Goal: Task Accomplishment & Management: Manage account settings

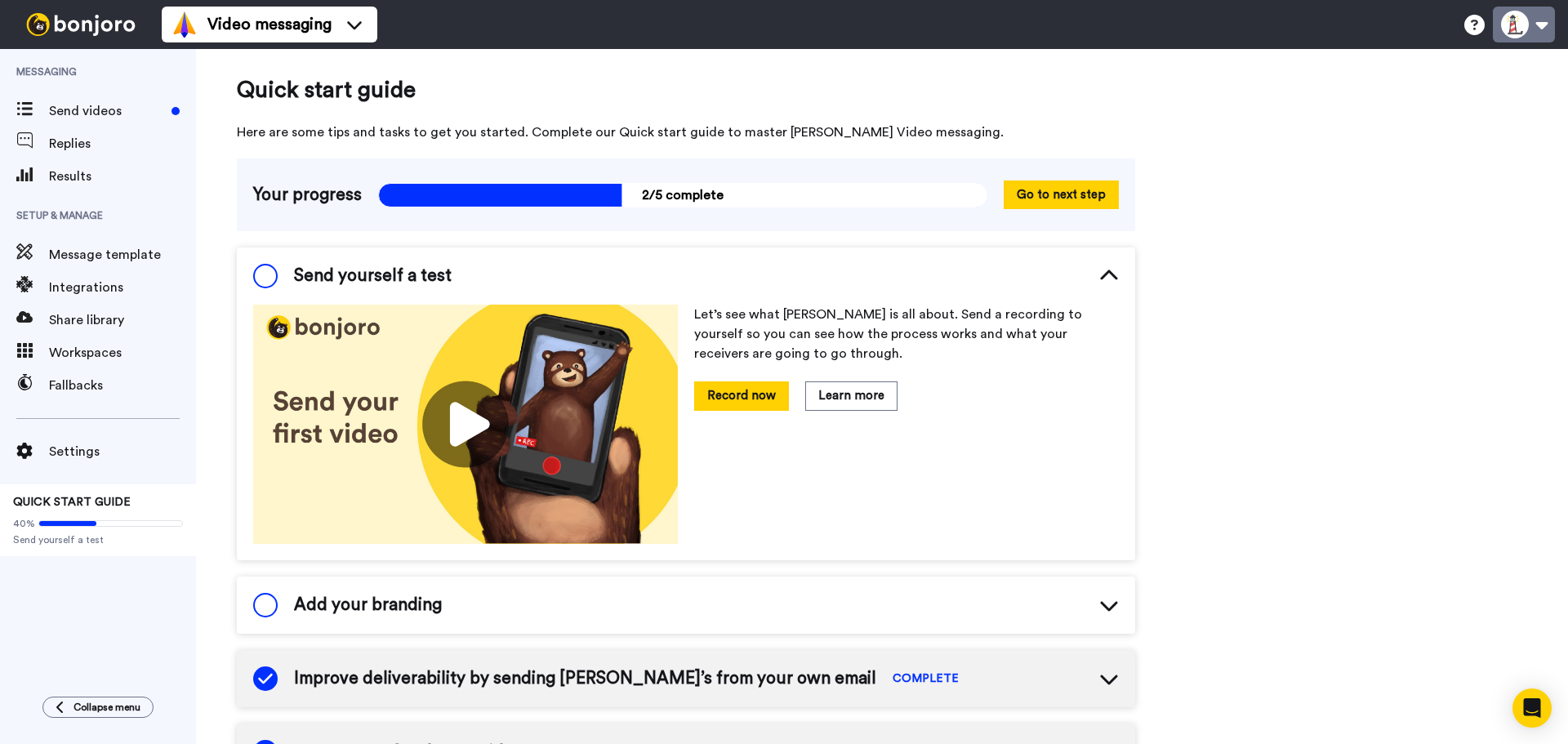
click at [1534, 28] on button at bounding box center [1523, 24] width 62 height 36
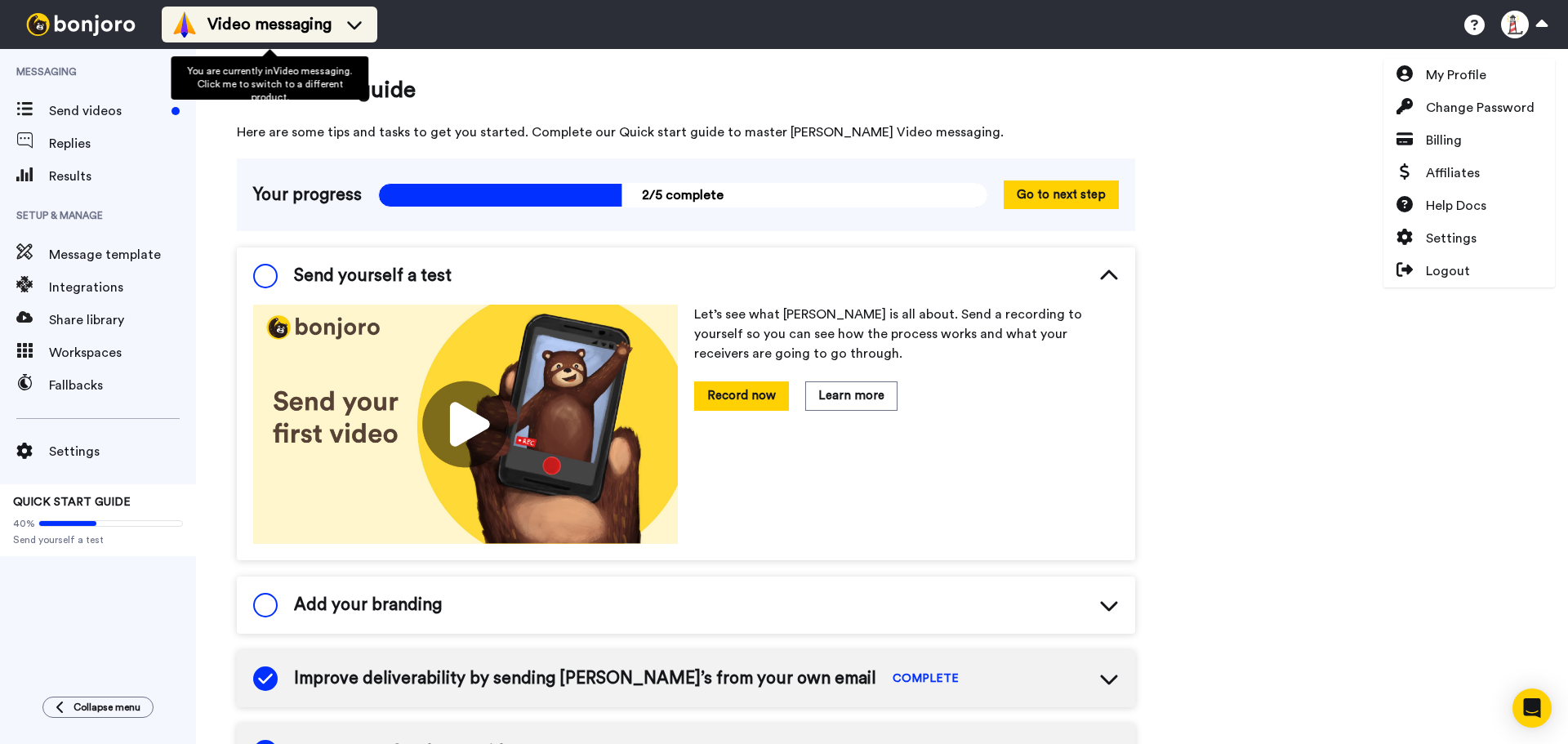
click at [304, 11] on div "Video messaging" at bounding box center [269, 24] width 196 height 26
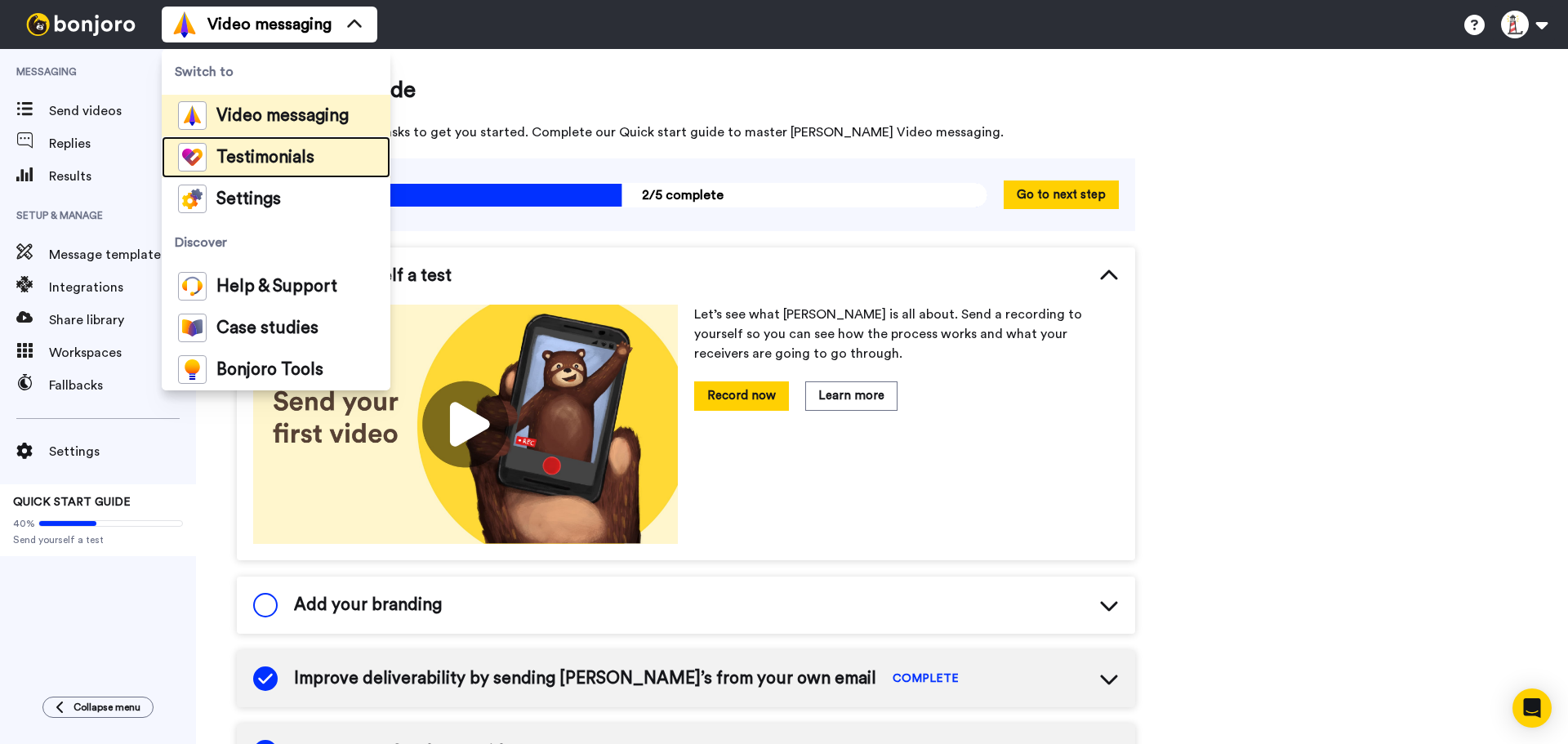
click at [285, 164] on span "Testimonials" at bounding box center [265, 158] width 98 height 17
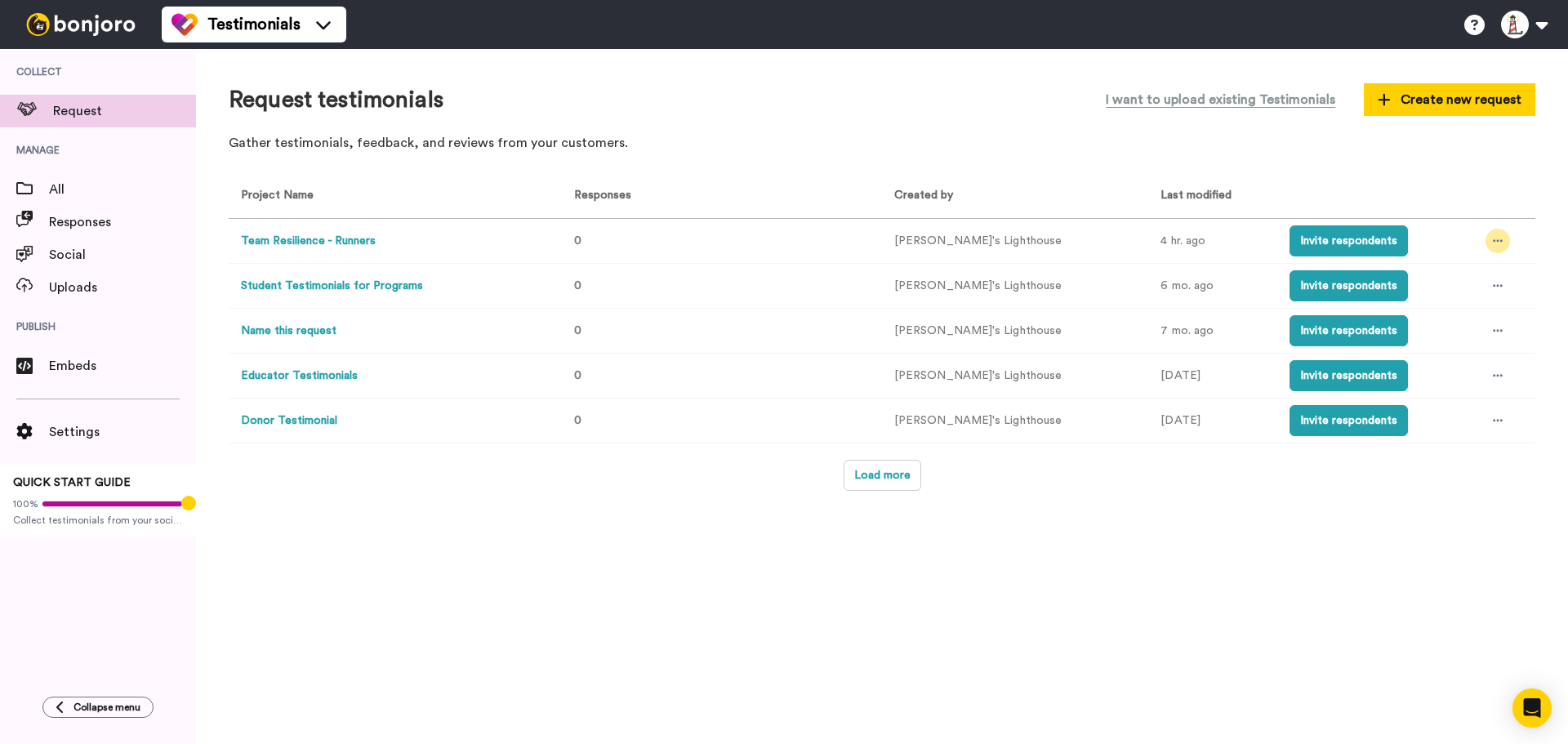
click at [1492, 241] on icon at bounding box center [1497, 241] width 10 height 3
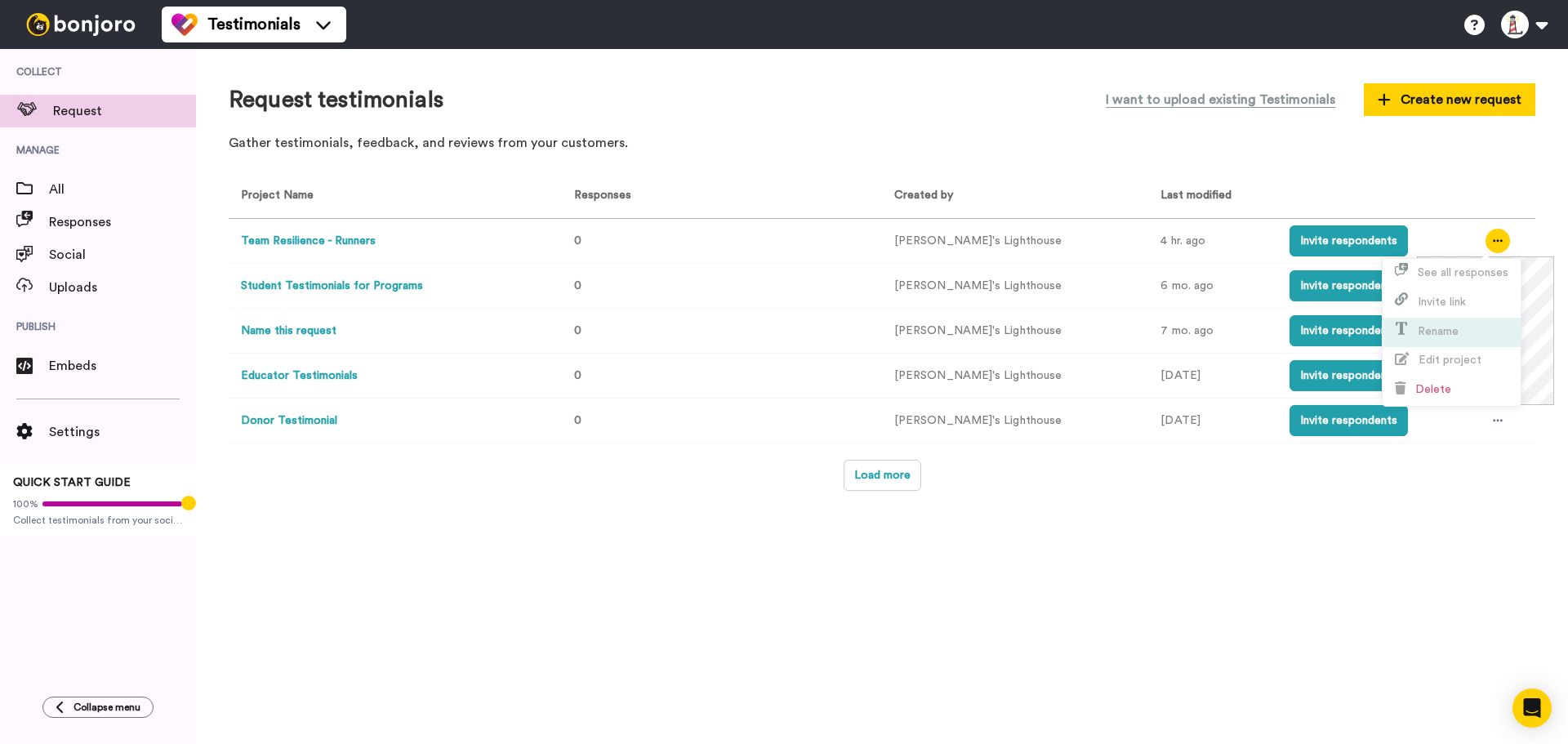
click at [1442, 330] on span "Rename" at bounding box center [1438, 331] width 41 height 11
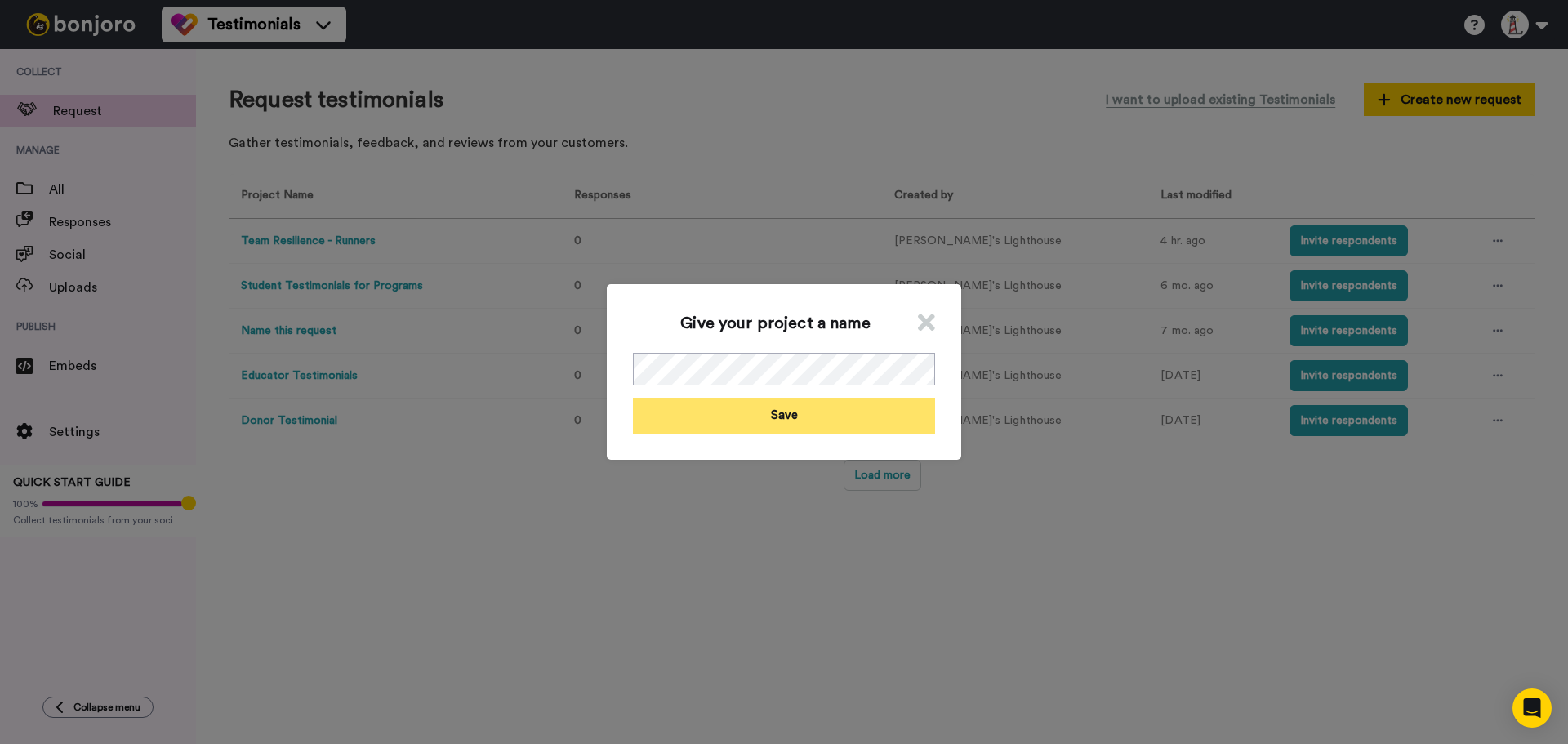
click at [773, 413] on button "Save" at bounding box center [784, 415] width 302 height 35
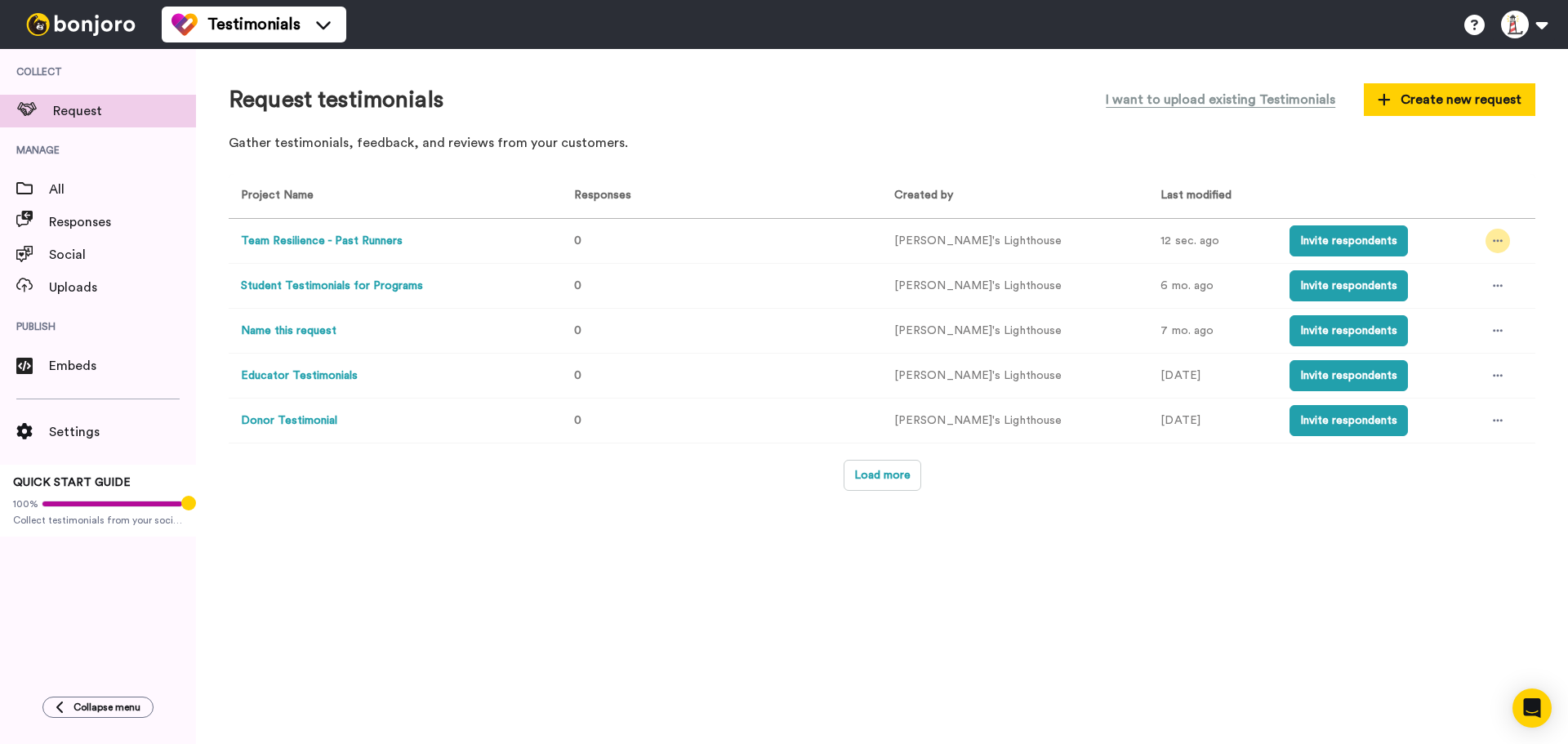
click at [1485, 237] on div at bounding box center [1497, 241] width 25 height 25
click at [1417, 359] on span "Edit project" at bounding box center [1438, 359] width 87 height 12
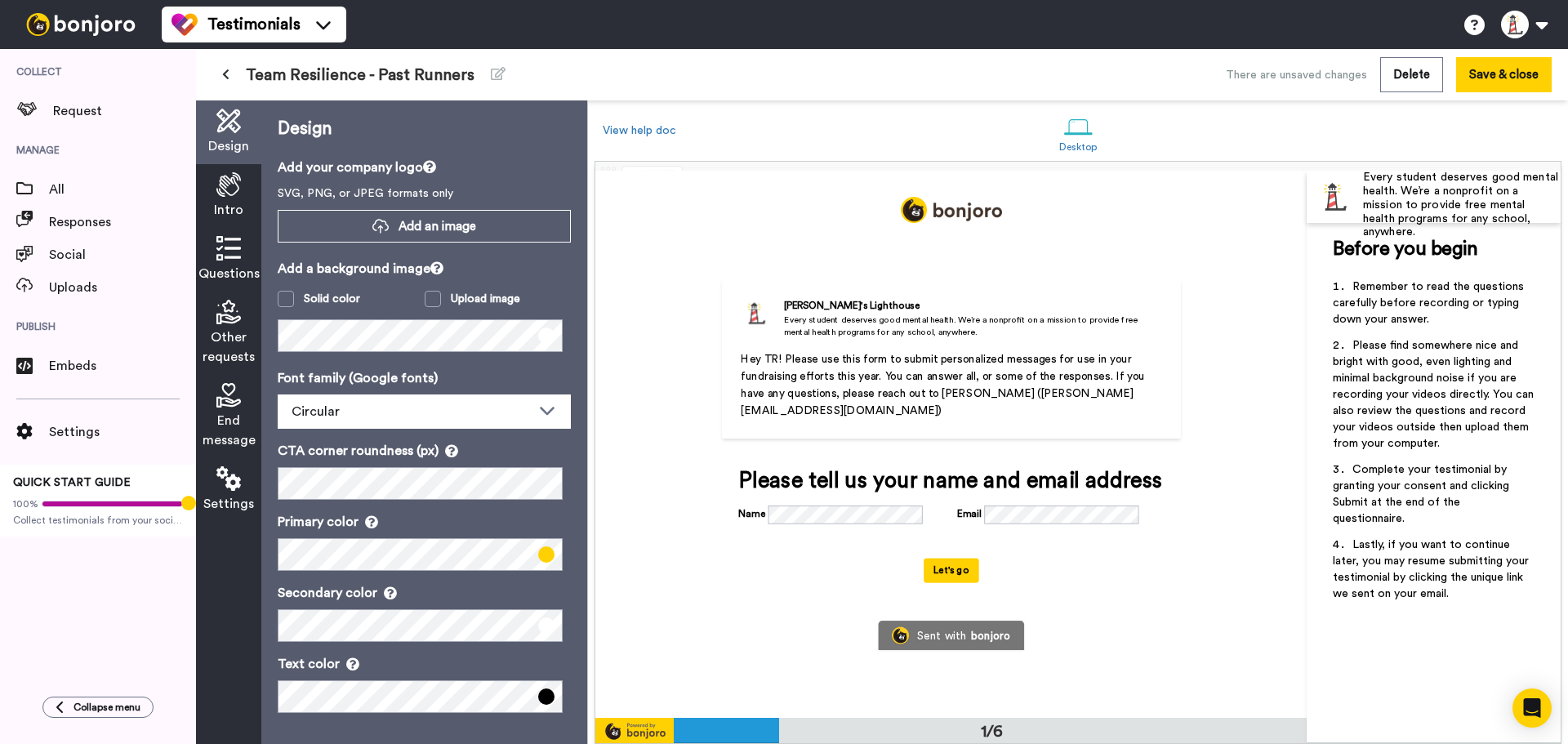
click at [231, 494] on span "Settings" at bounding box center [228, 503] width 51 height 19
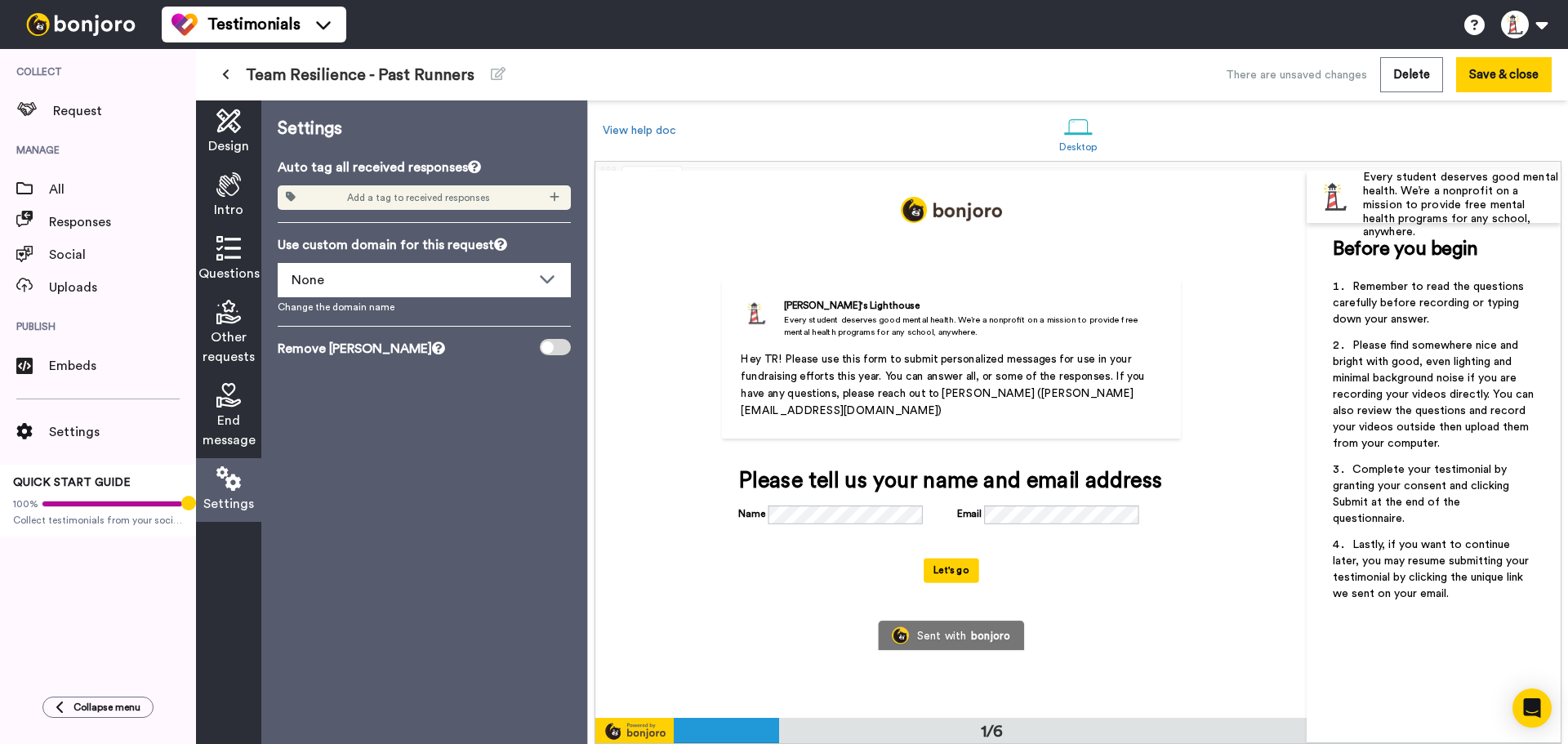
click at [209, 67] on div "Team Resilience - Past Runners There are unsaved changes Delete Save & close" at bounding box center [881, 75] width 1371 height 52
click at [222, 67] on button at bounding box center [225, 75] width 27 height 30
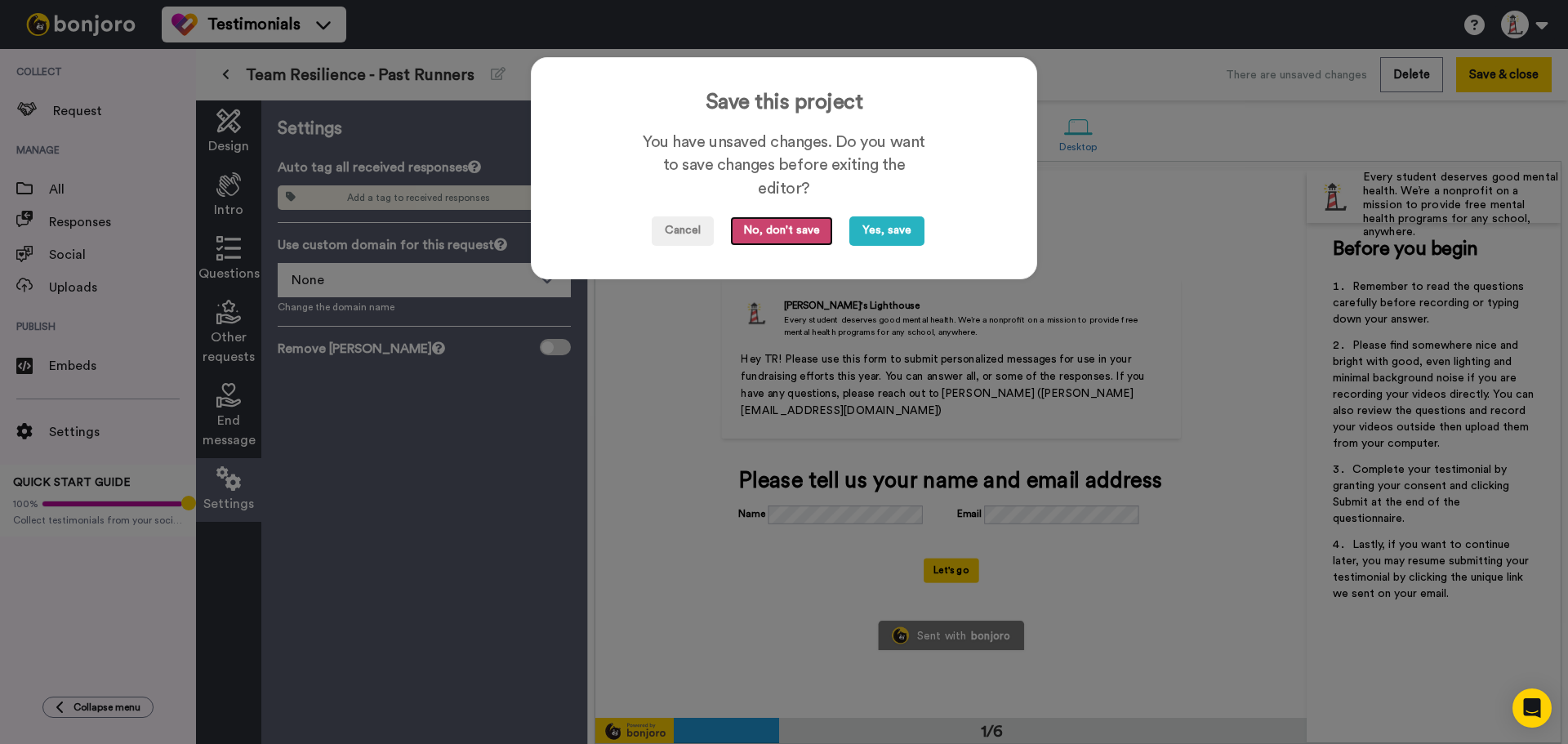
click at [773, 229] on button "No, don't save" at bounding box center [781, 231] width 102 height 30
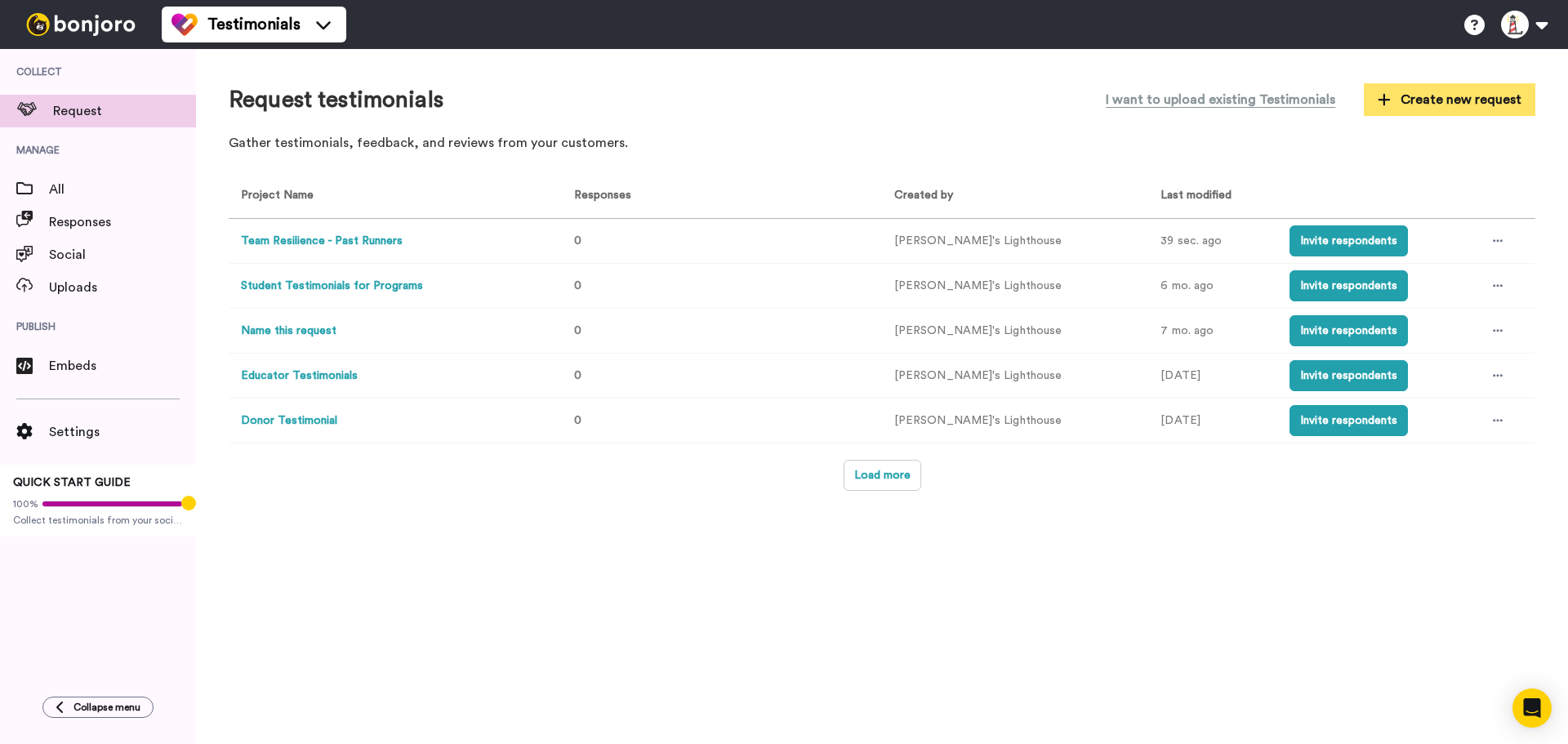
click at [1434, 91] on span "Create new request" at bounding box center [1450, 99] width 144 height 19
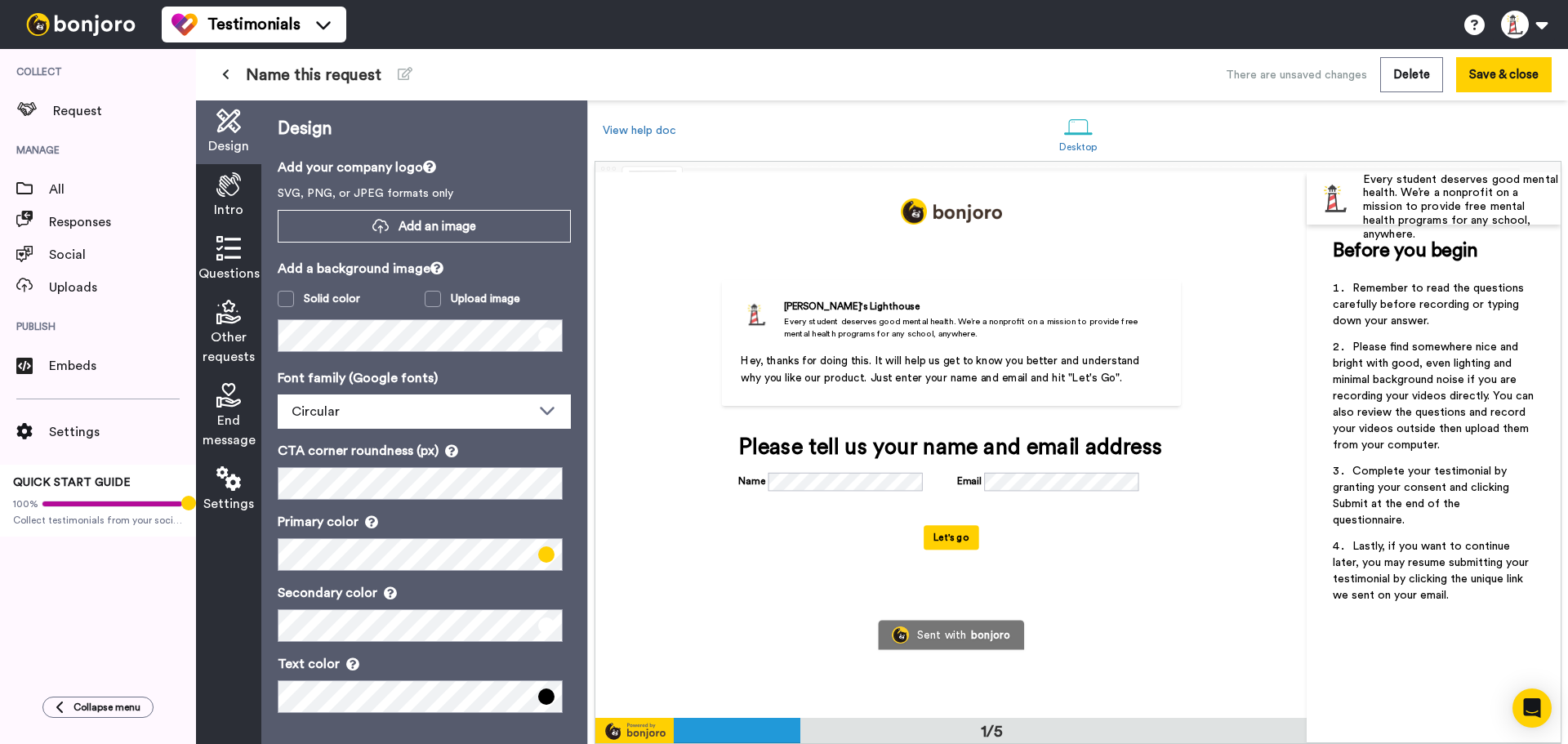
scroll to position [2, 0]
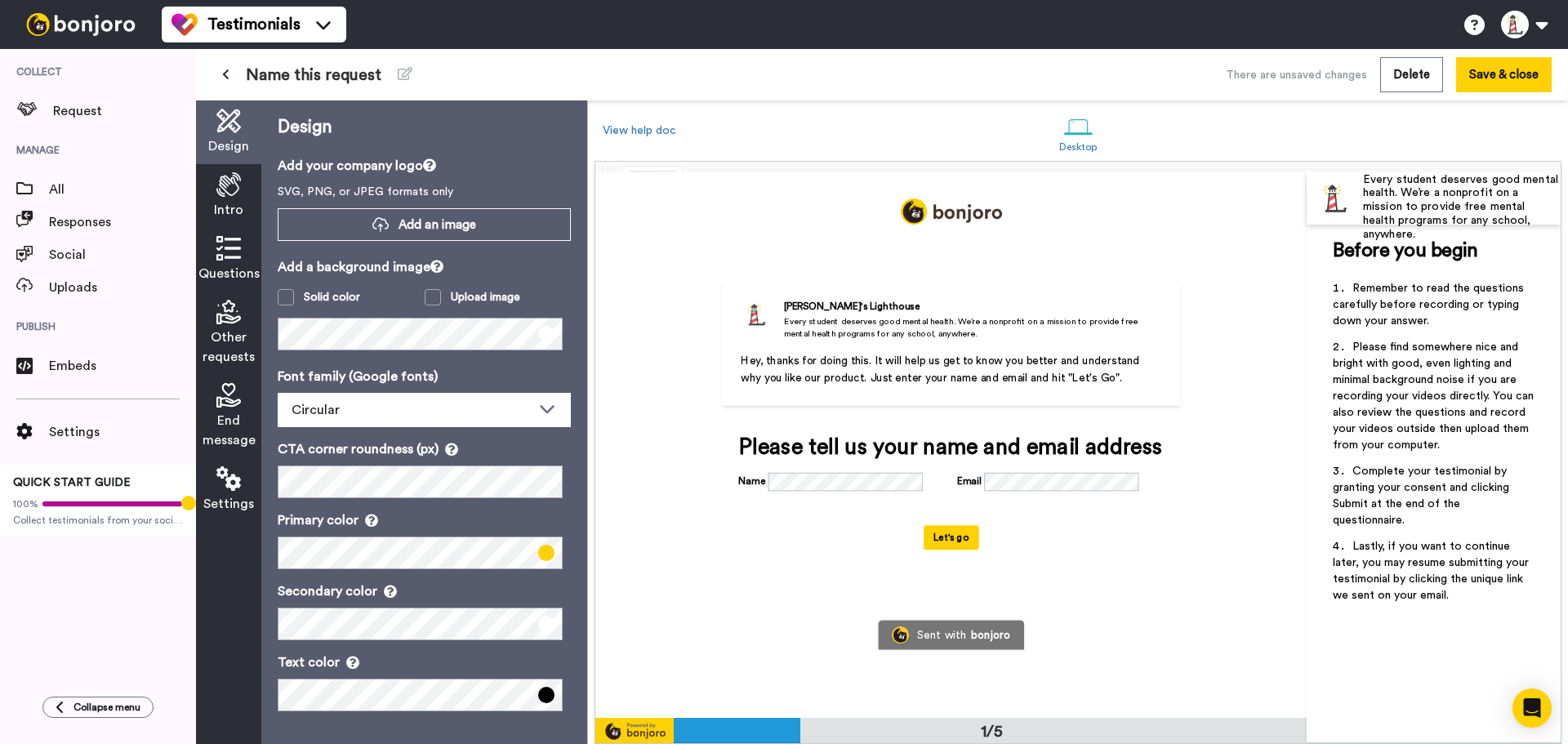
click at [223, 198] on div "Intro" at bounding box center [228, 196] width 66 height 64
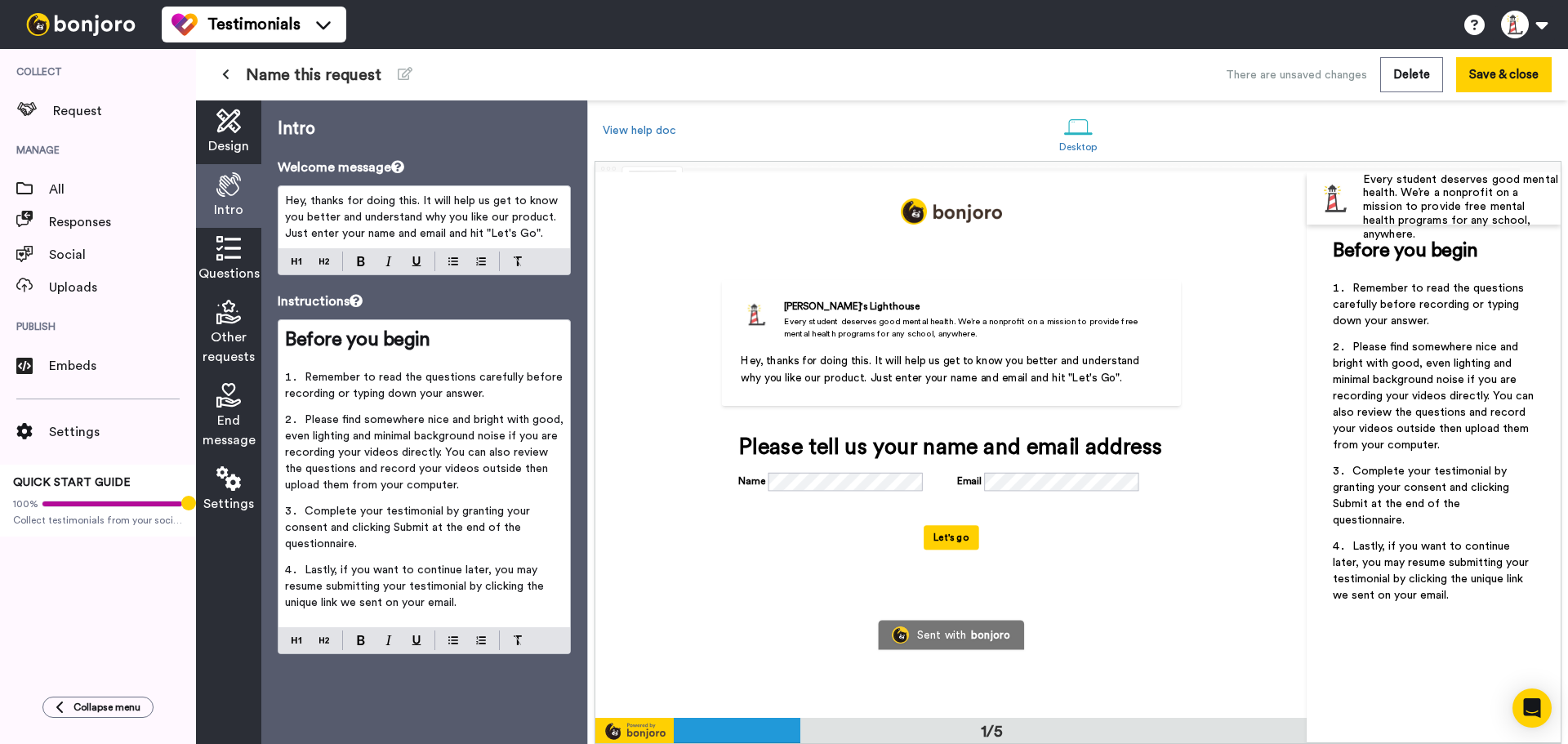
scroll to position [0, 0]
click at [365, 68] on span "Name this request" at bounding box center [313, 75] width 136 height 23
click at [340, 70] on span "Name this request" at bounding box center [313, 75] width 136 height 23
click at [404, 70] on icon at bounding box center [405, 74] width 15 height 13
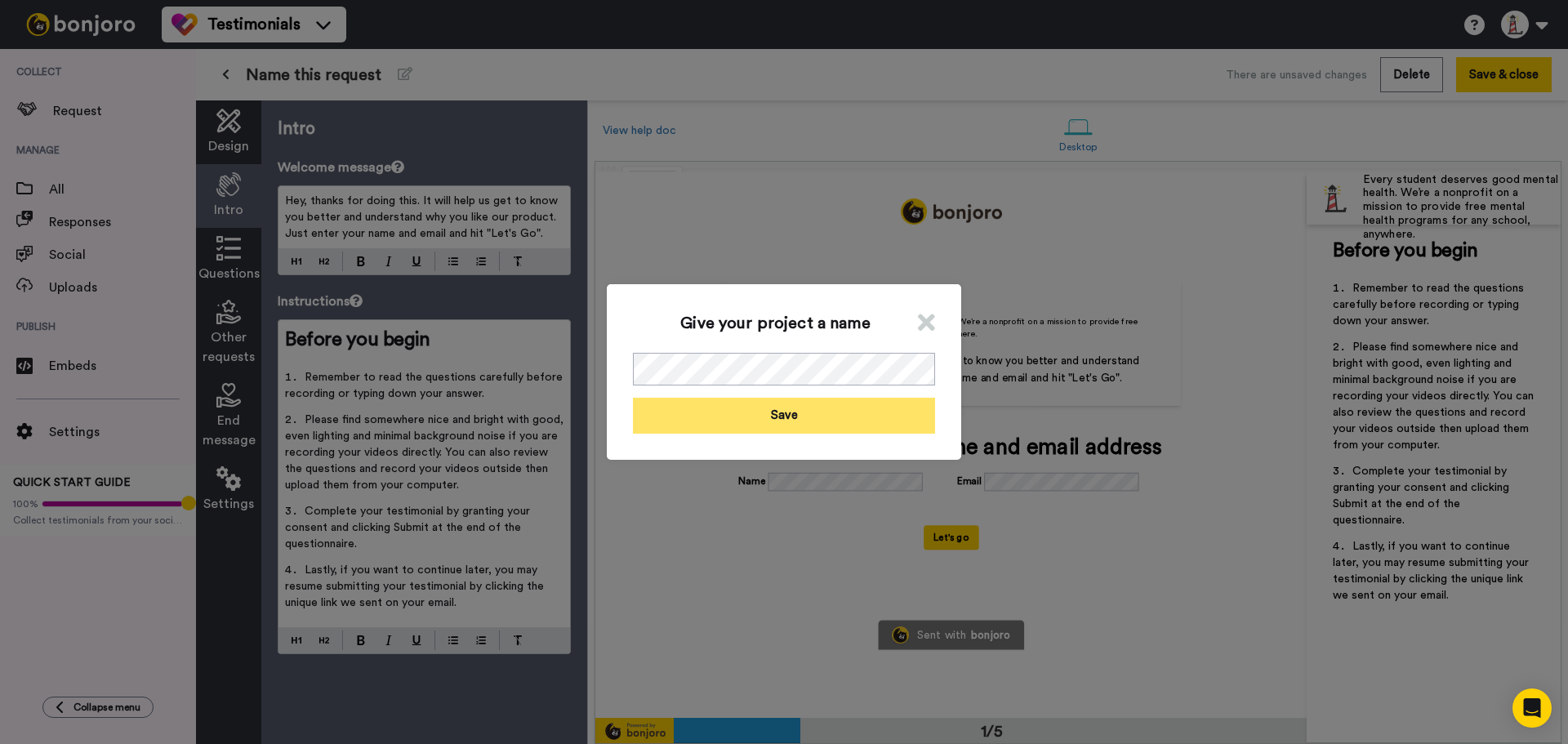
click at [726, 420] on button "Save" at bounding box center [784, 415] width 302 height 35
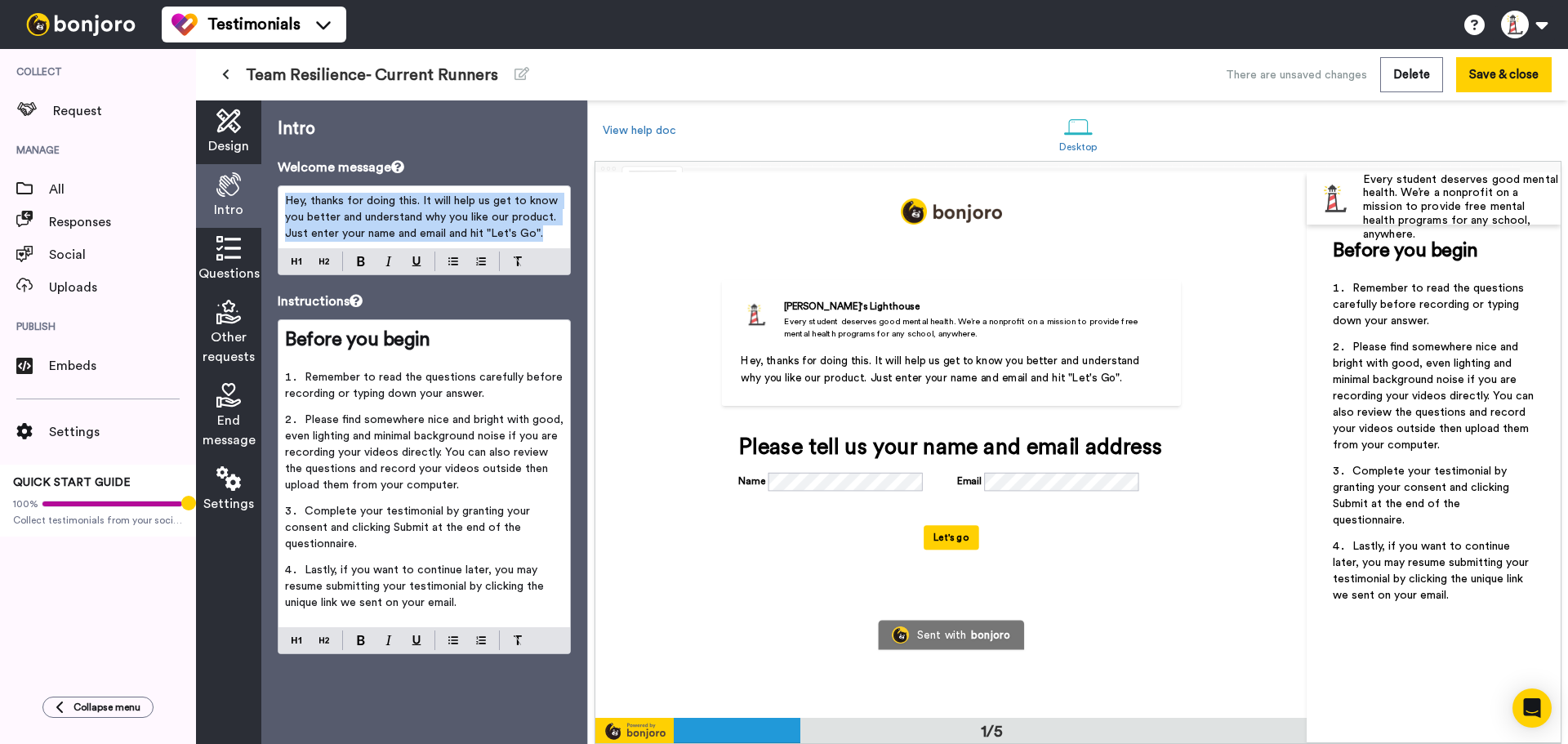
drag, startPoint x: 555, startPoint y: 233, endPoint x: 137, endPoint y: 166, distance: 423.3
click at [137, 166] on div "Collect Request Manage All Responses Social Uploads Publish Embeds Settings QUI…" at bounding box center [784, 396] width 1568 height 695
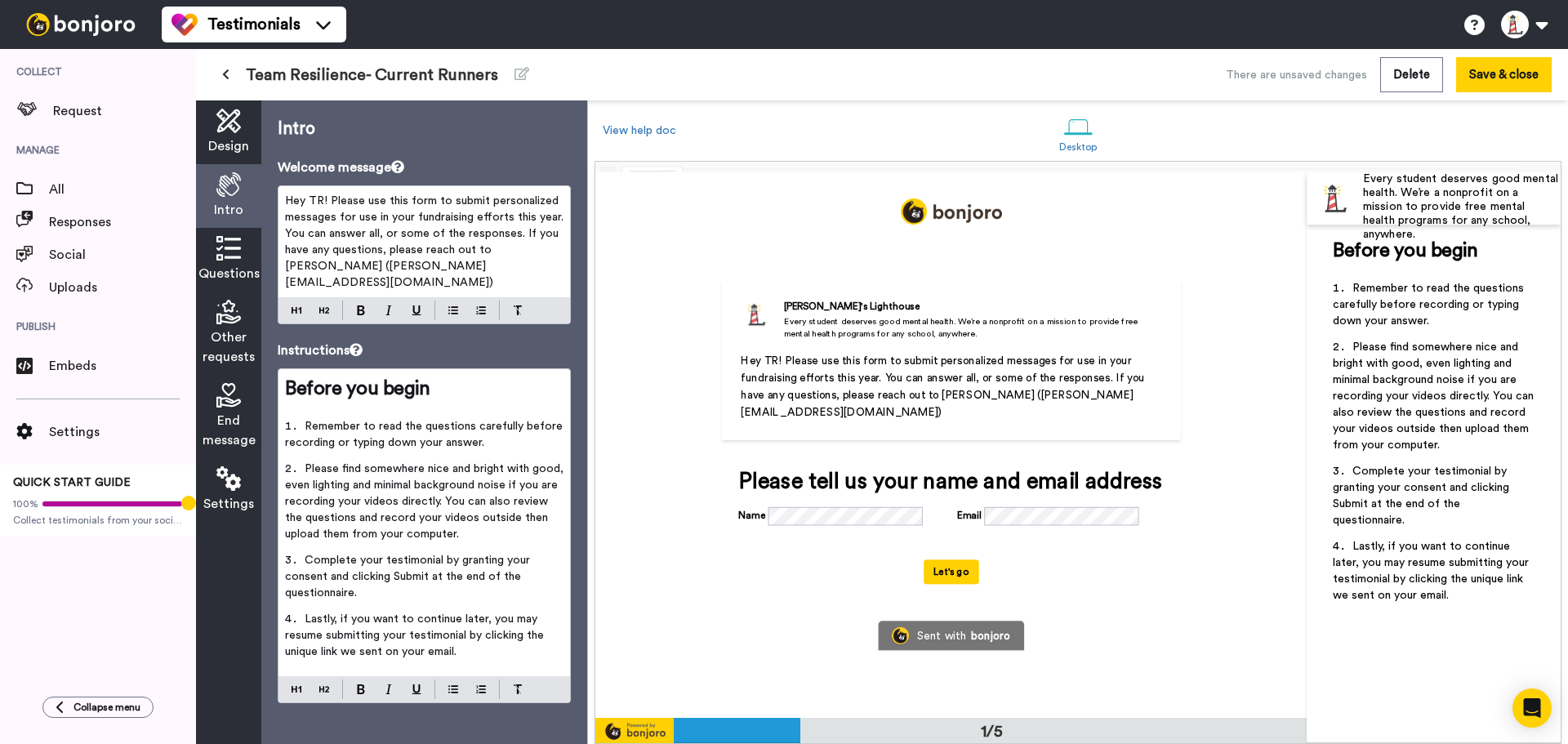
click at [228, 260] on icon at bounding box center [228, 248] width 25 height 25
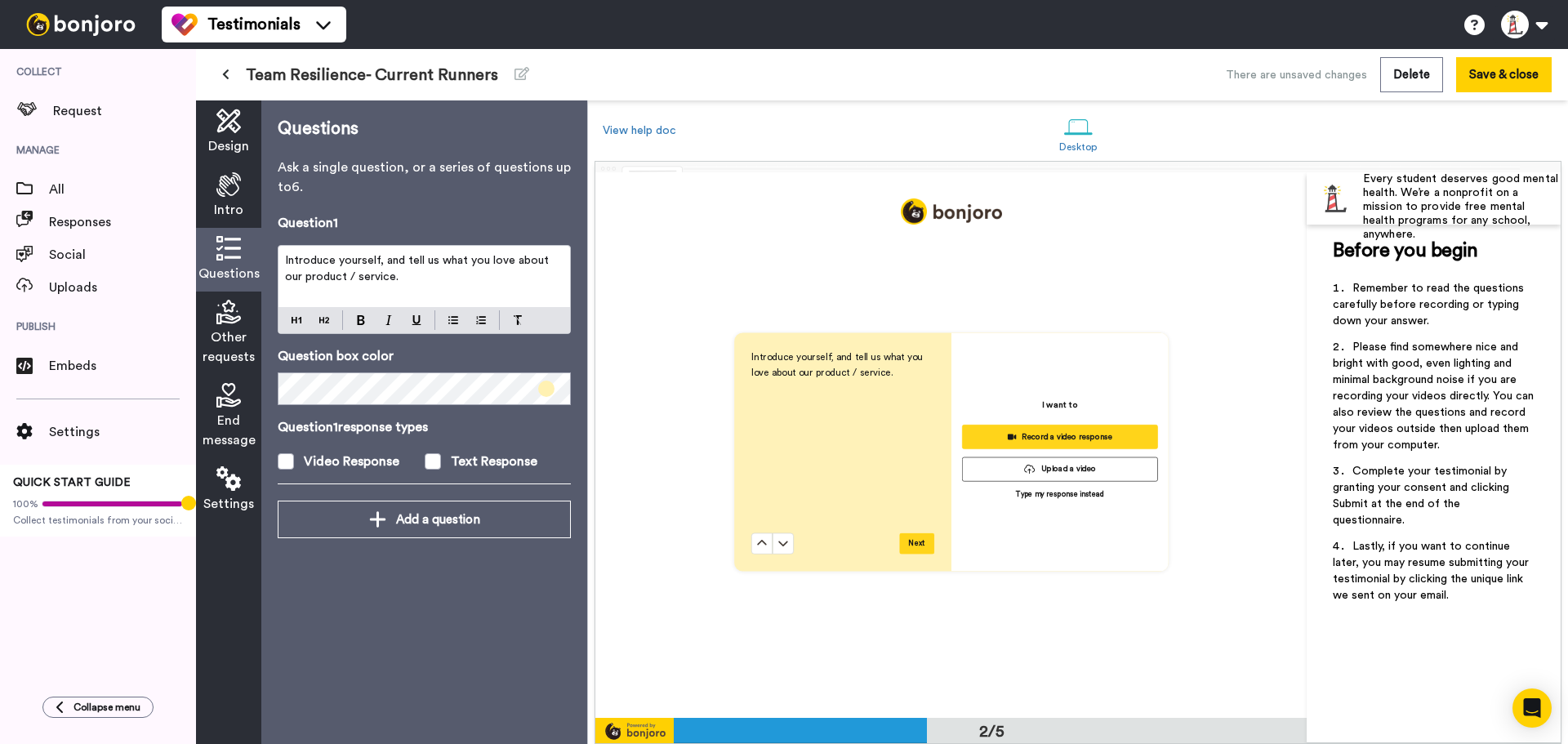
scroll to position [546, 0]
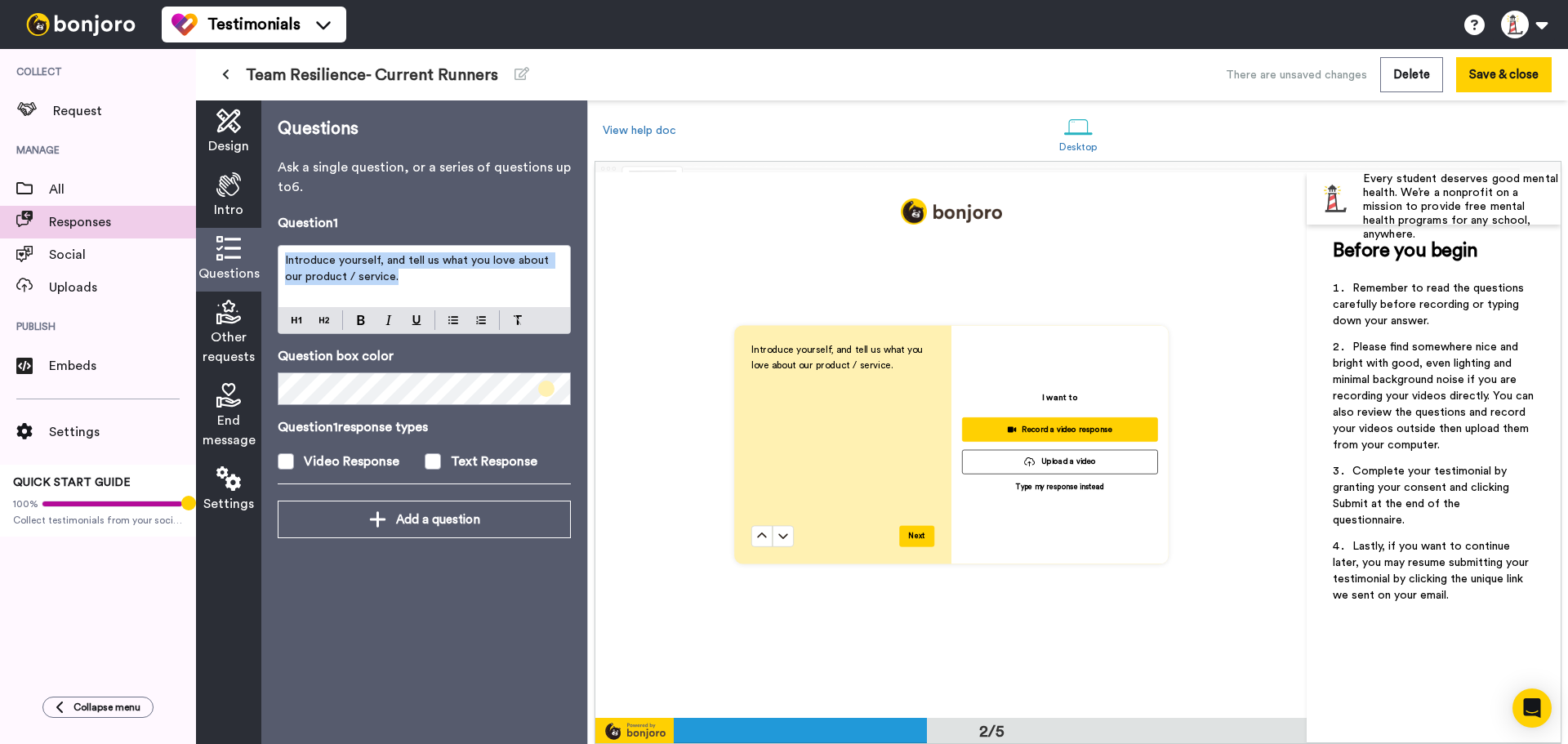
drag, startPoint x: 401, startPoint y: 284, endPoint x: 171, endPoint y: 222, distance: 238.2
click at [171, 222] on div "Collect Request Manage All Responses Social Uploads Publish Embeds Settings QUI…" at bounding box center [784, 396] width 1568 height 695
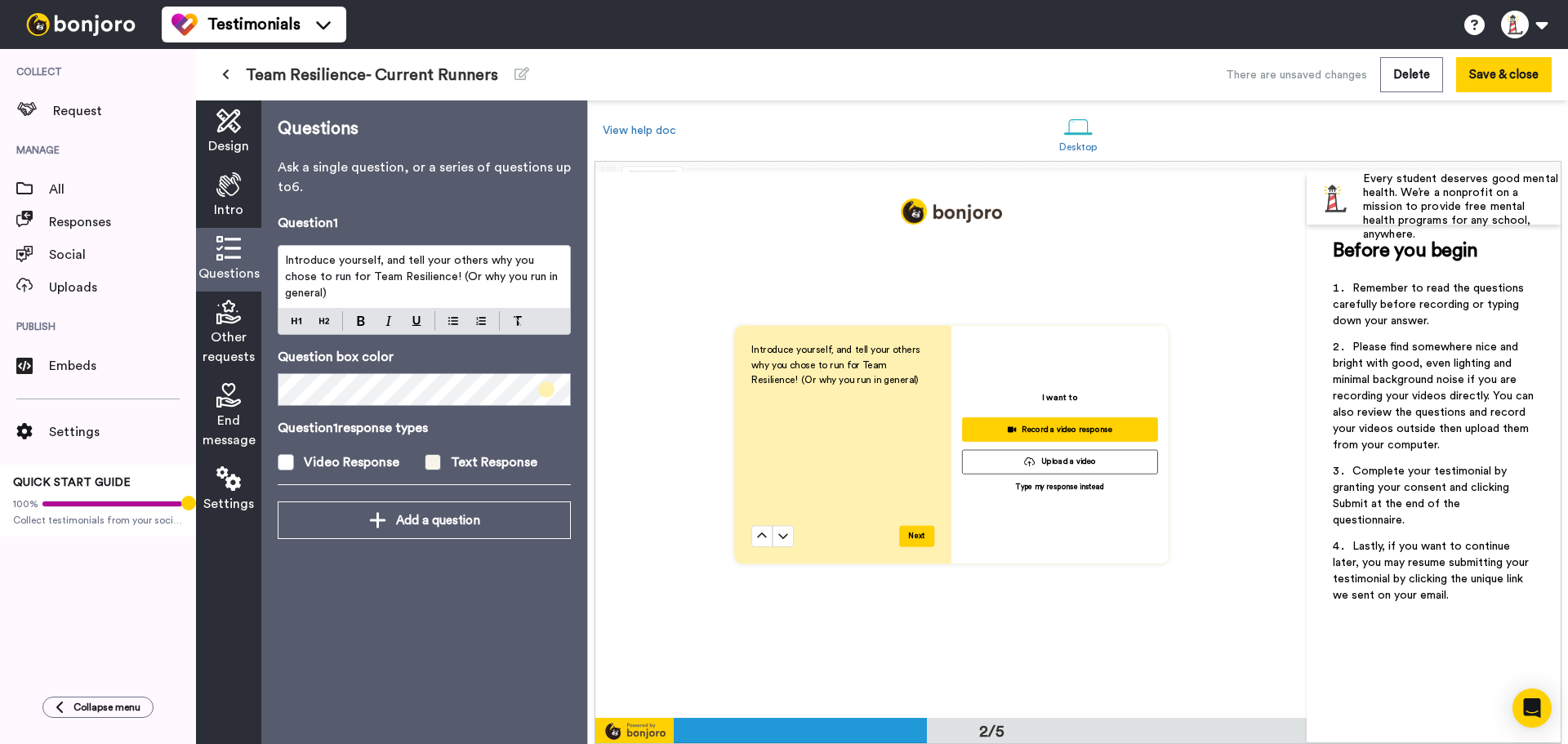
click at [428, 462] on span at bounding box center [433, 462] width 17 height 17
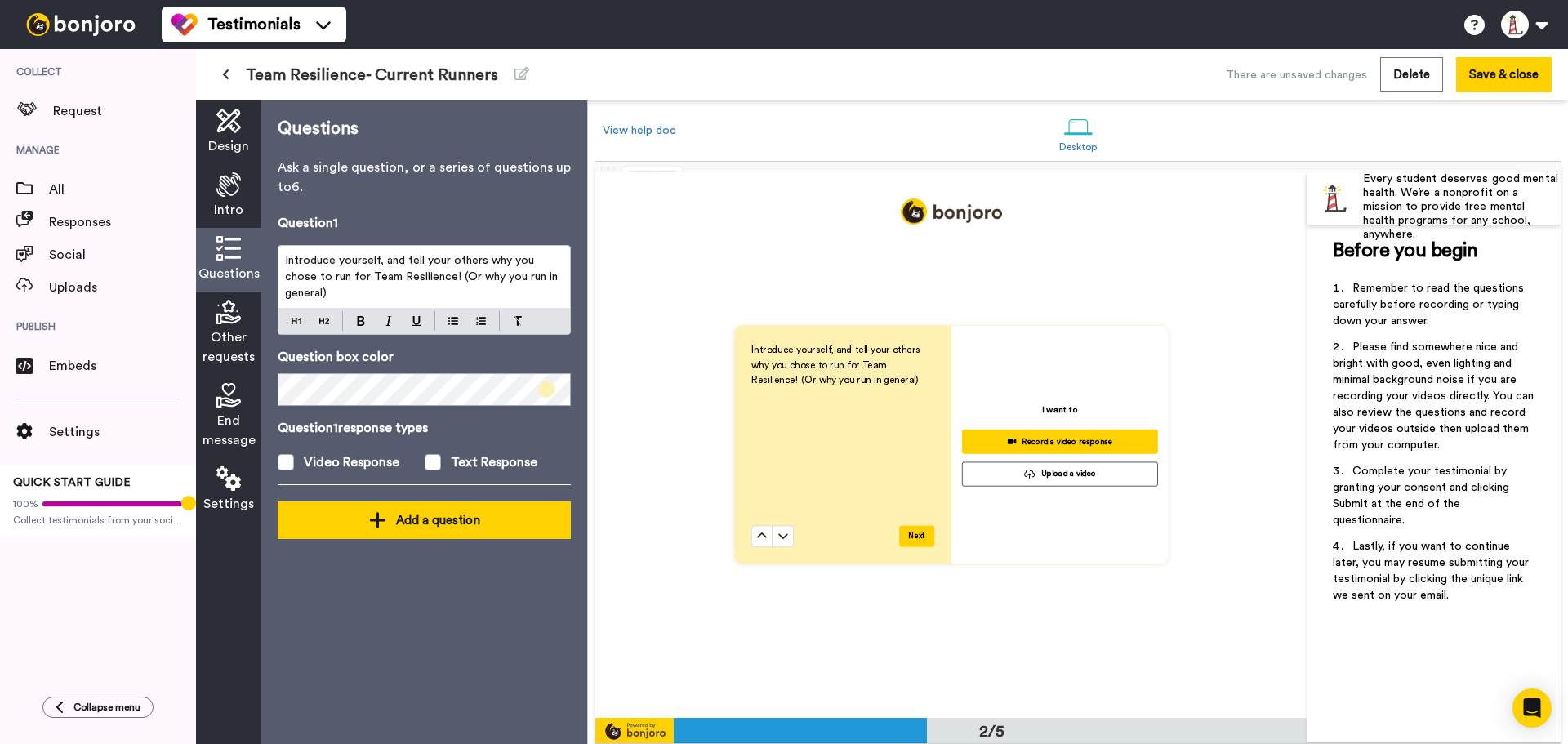
click at [386, 528] on icon at bounding box center [377, 520] width 18 height 19
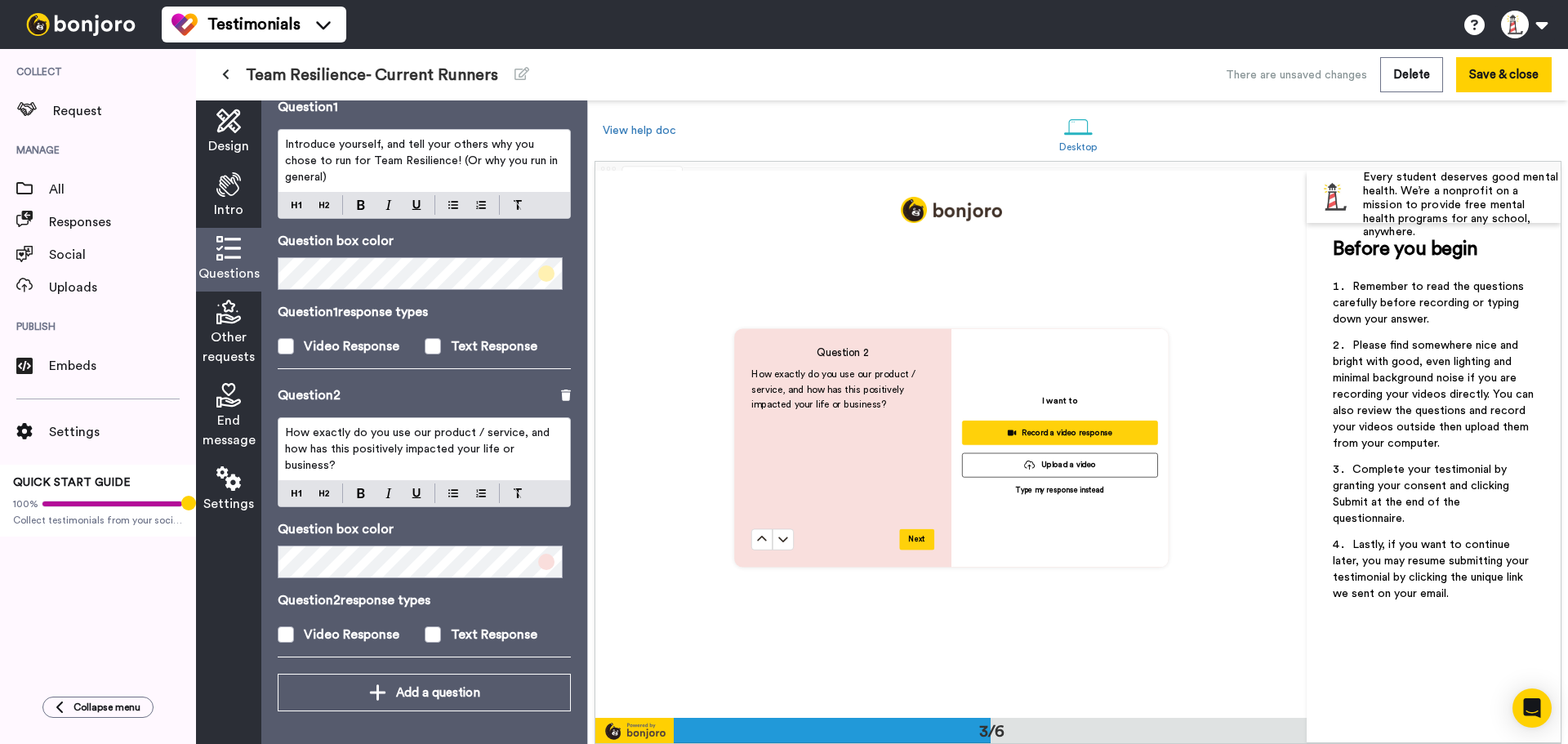
scroll to position [1093, 0]
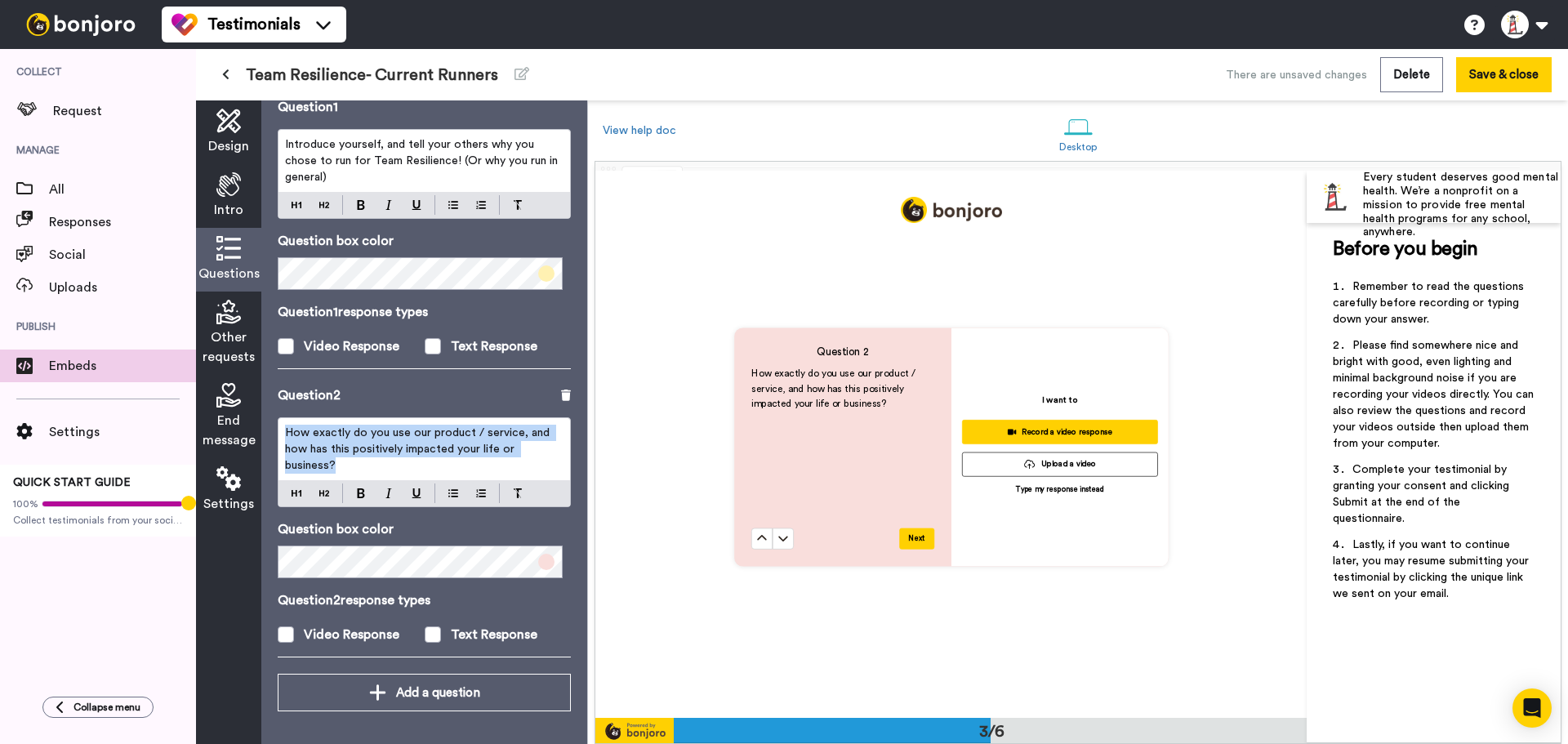
drag, startPoint x: 365, startPoint y: 463, endPoint x: 142, endPoint y: 356, distance: 247.3
click at [142, 356] on div "Collect Request Manage All Responses Social Uploads Publish Embeds Settings QUI…" at bounding box center [784, 396] width 1568 height 695
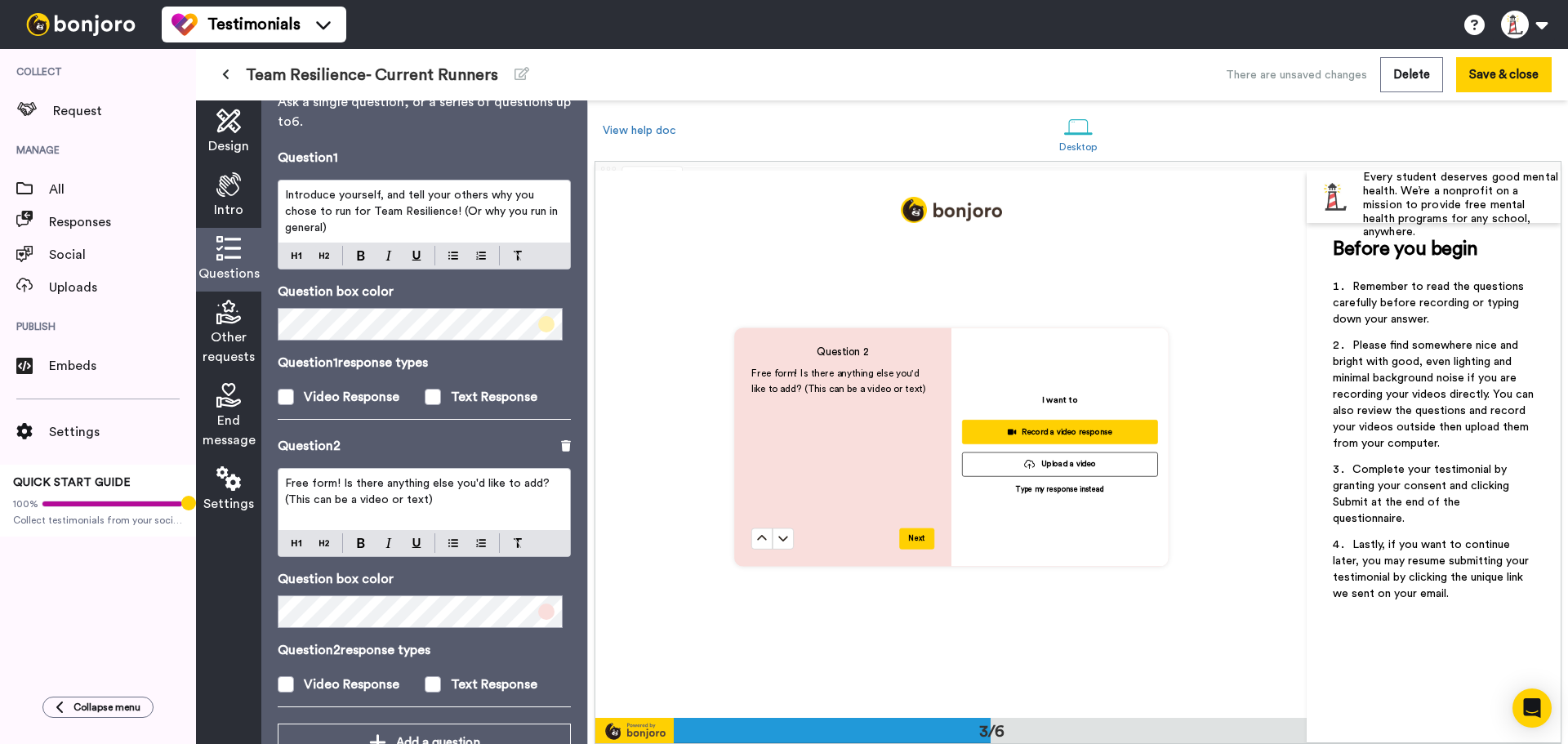
scroll to position [115, 0]
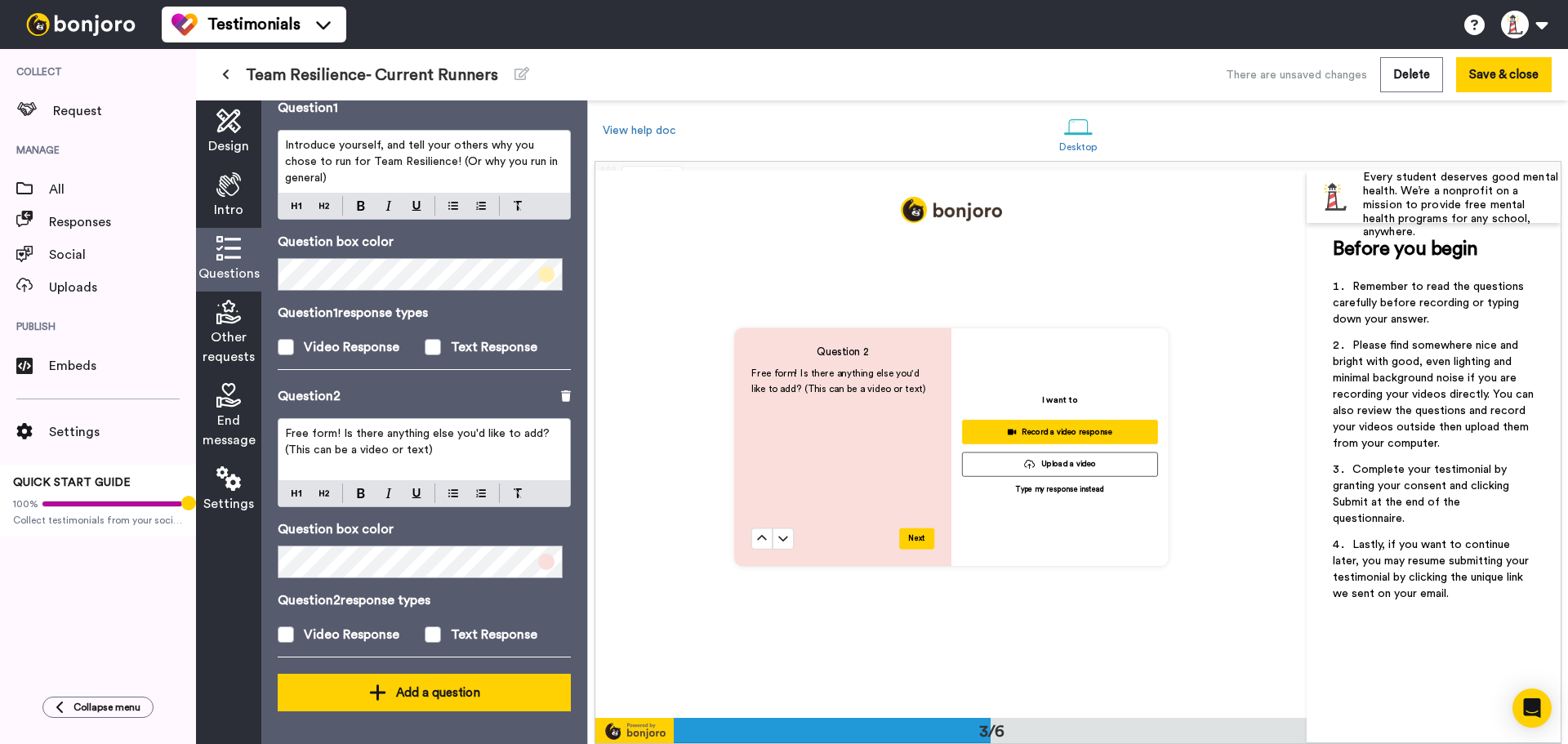
click at [397, 688] on div "Add a question" at bounding box center [424, 692] width 267 height 19
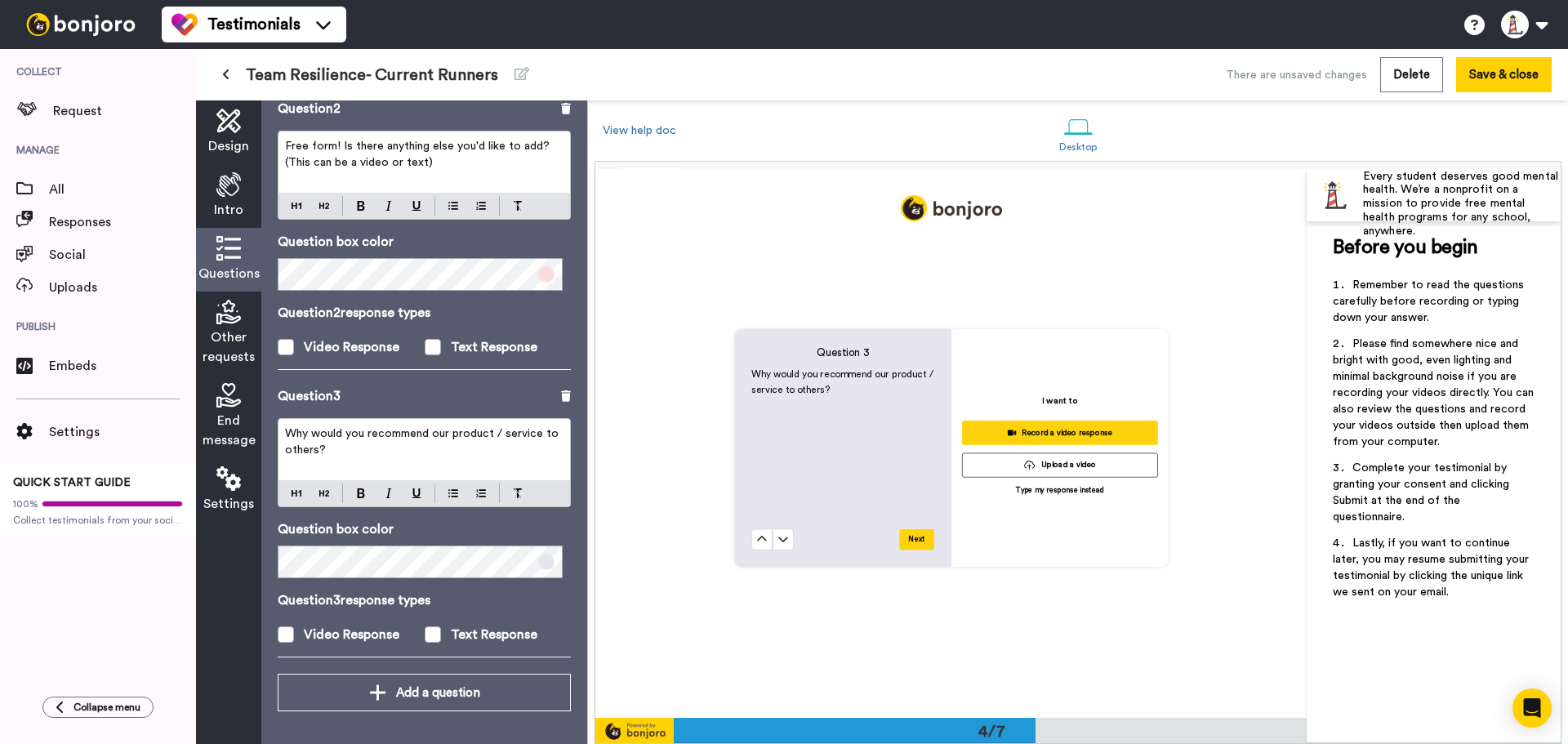
scroll to position [1644, 0]
click at [434, 628] on span at bounding box center [433, 635] width 17 height 17
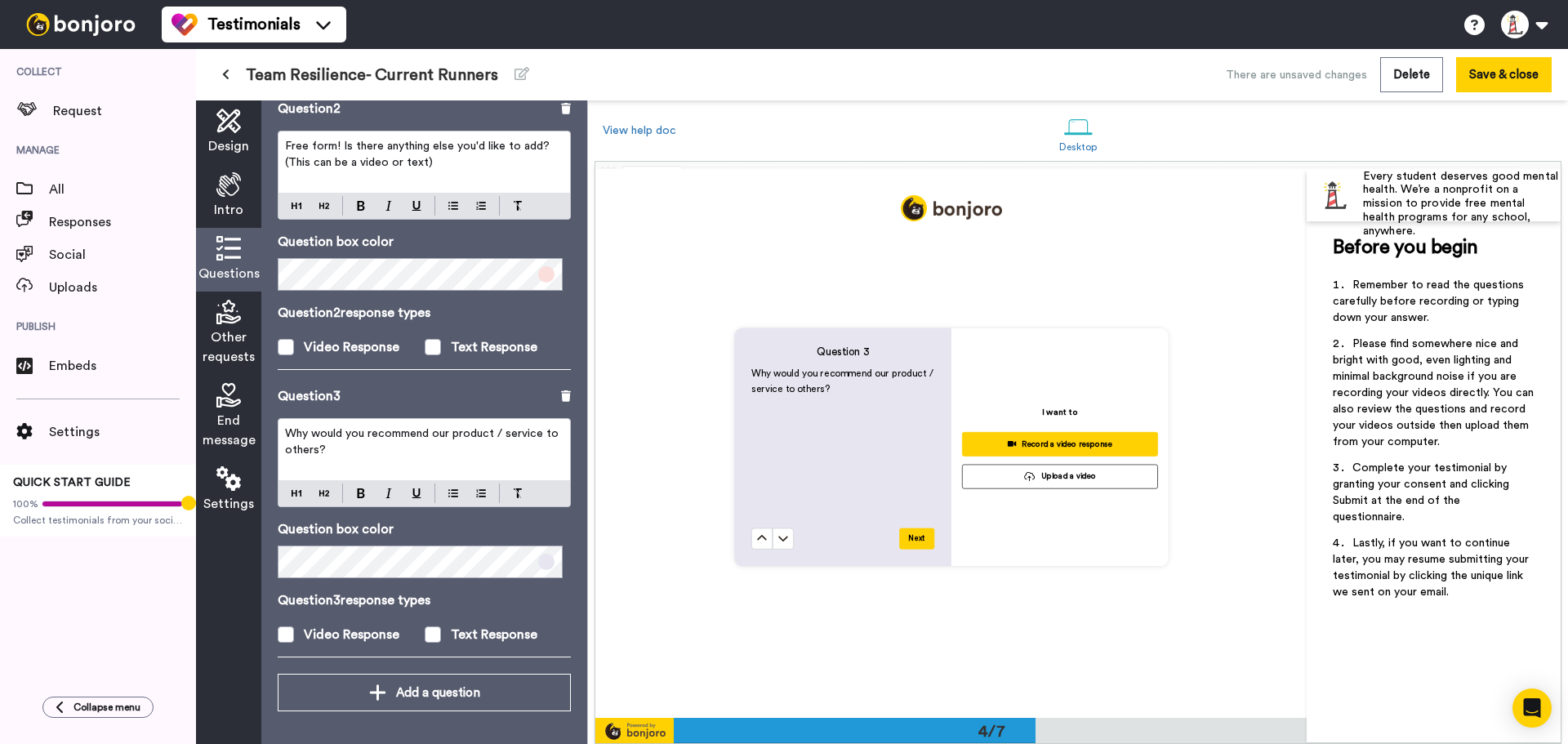
click at [367, 446] on p "Why would you recommend our product / service to others?" at bounding box center [425, 441] width 279 height 32
click at [367, 445] on p "Why would you recommend our product / service to others?" at bounding box center [425, 441] width 279 height 32
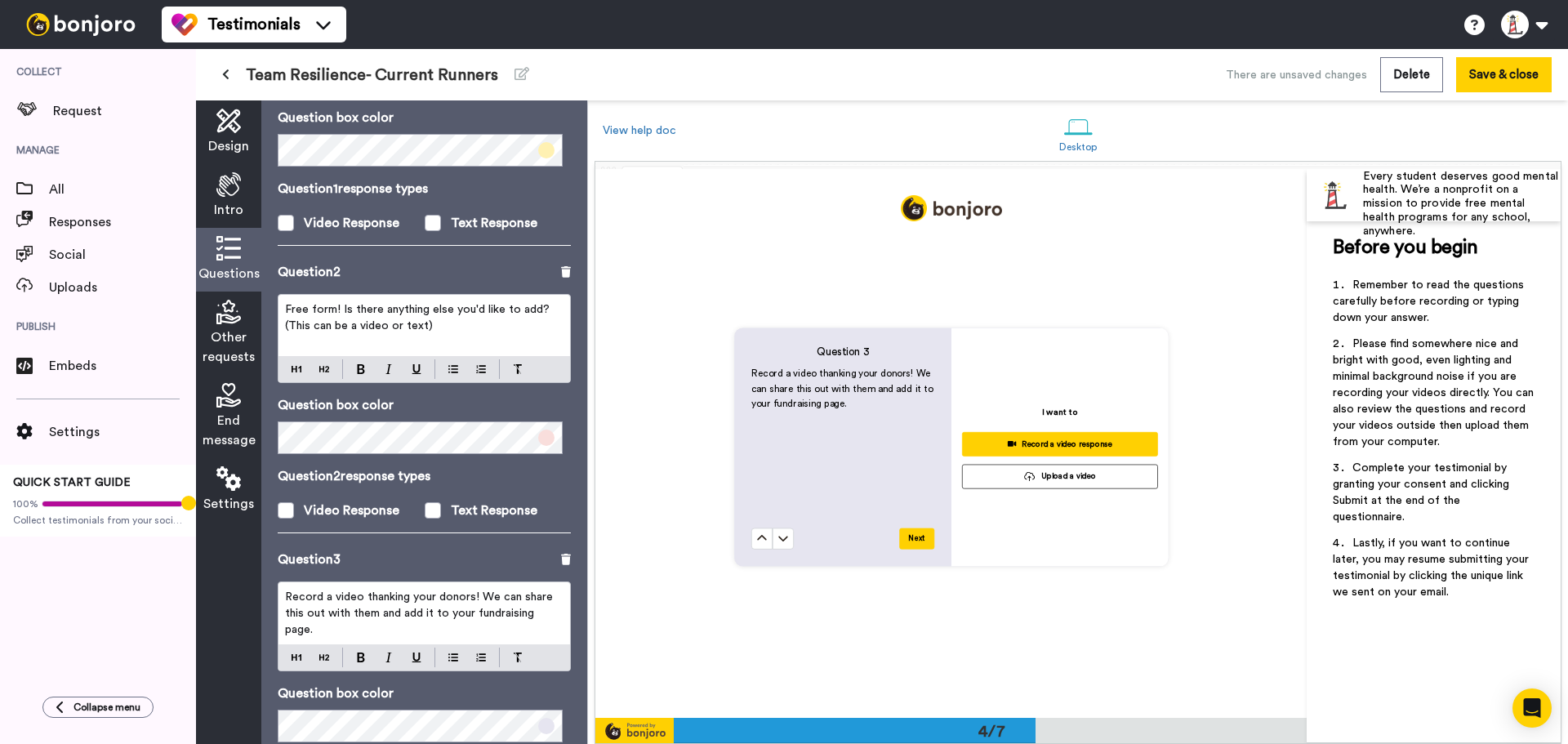
scroll to position [402, 0]
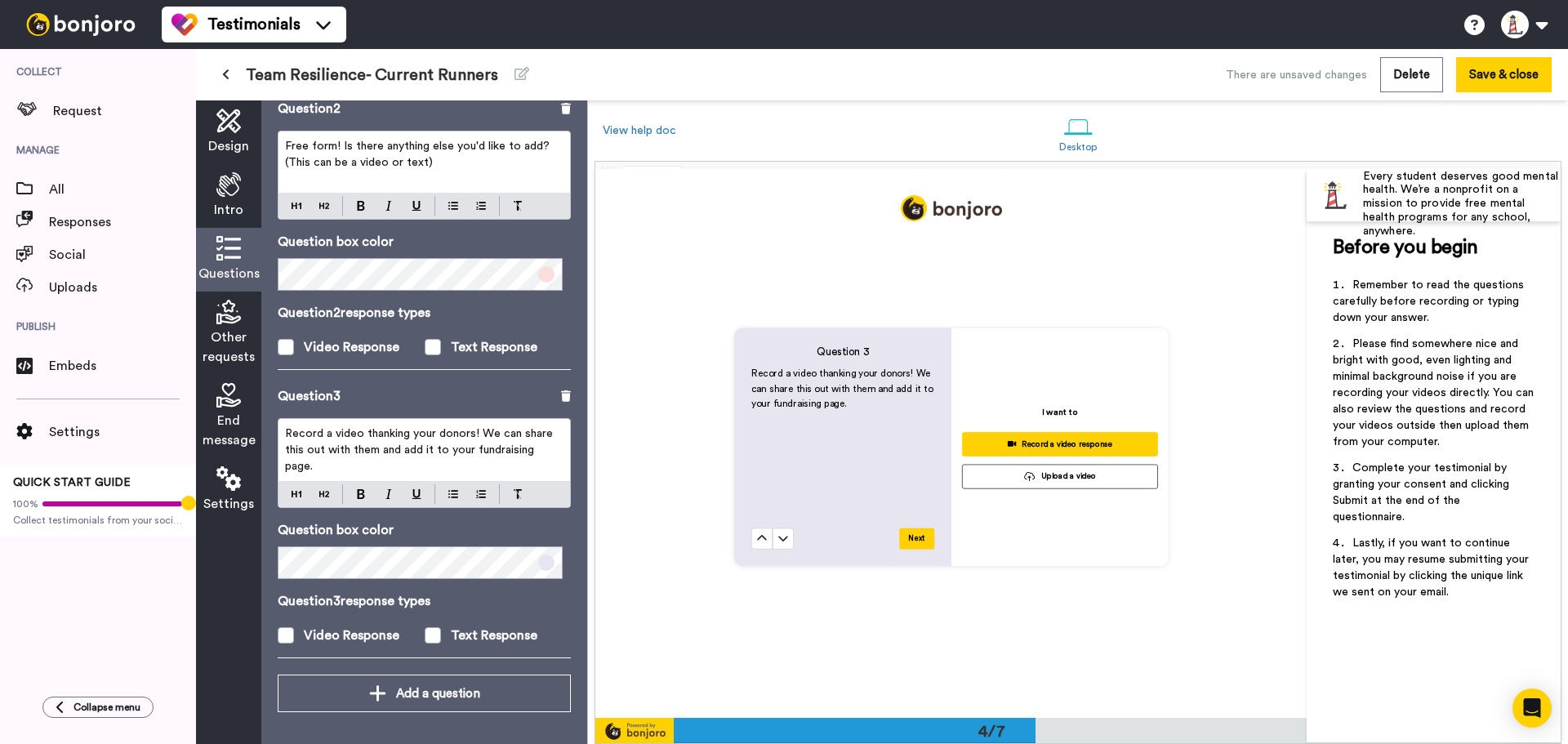
drag, startPoint x: 346, startPoint y: 402, endPoint x: 352, endPoint y: 388, distance: 15.2
click at [352, 388] on div "Question 3" at bounding box center [425, 395] width 293 height 19
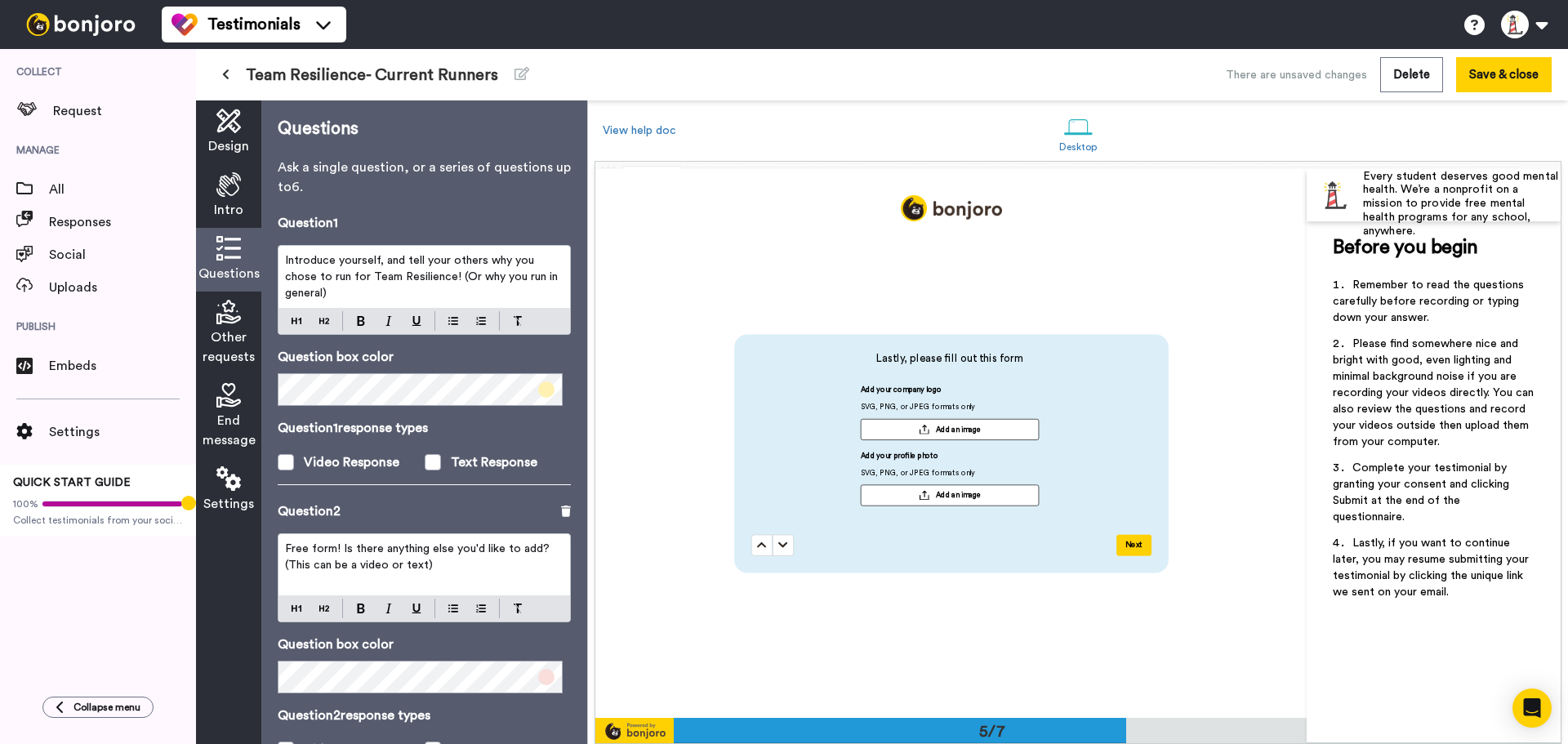
scroll to position [2461, 0]
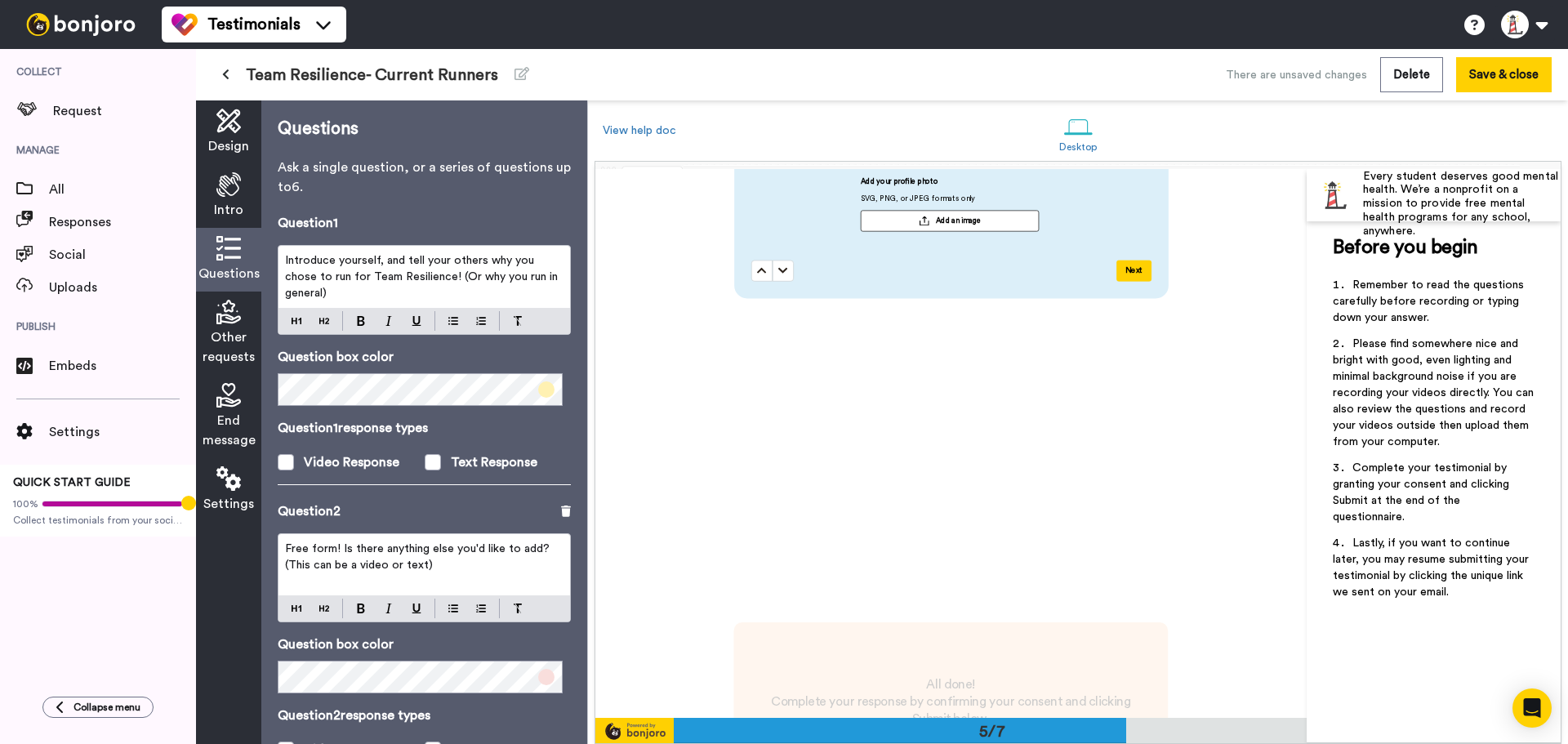
click at [908, 272] on div "Next" at bounding box center [951, 270] width 401 height 21
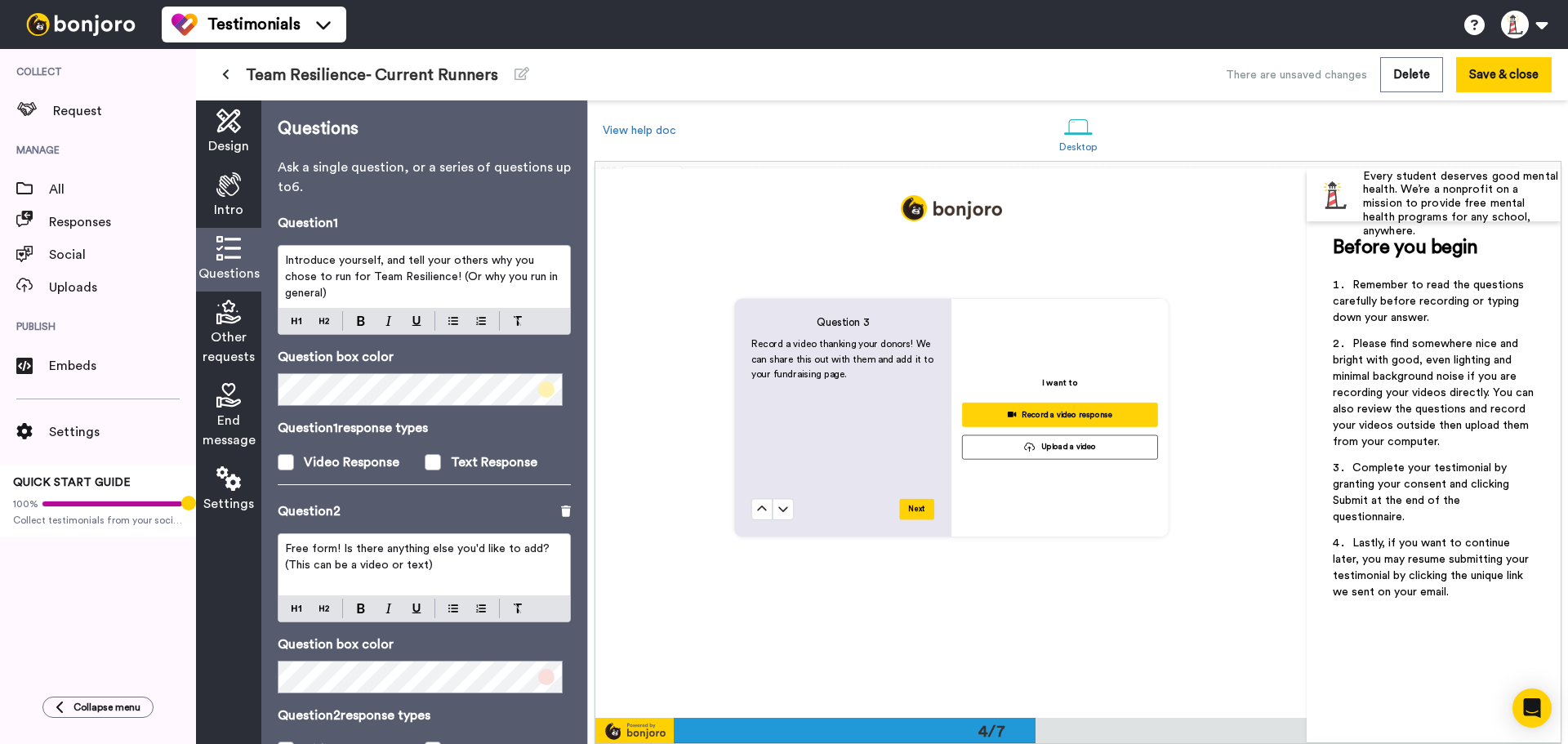
scroll to position [1644, 0]
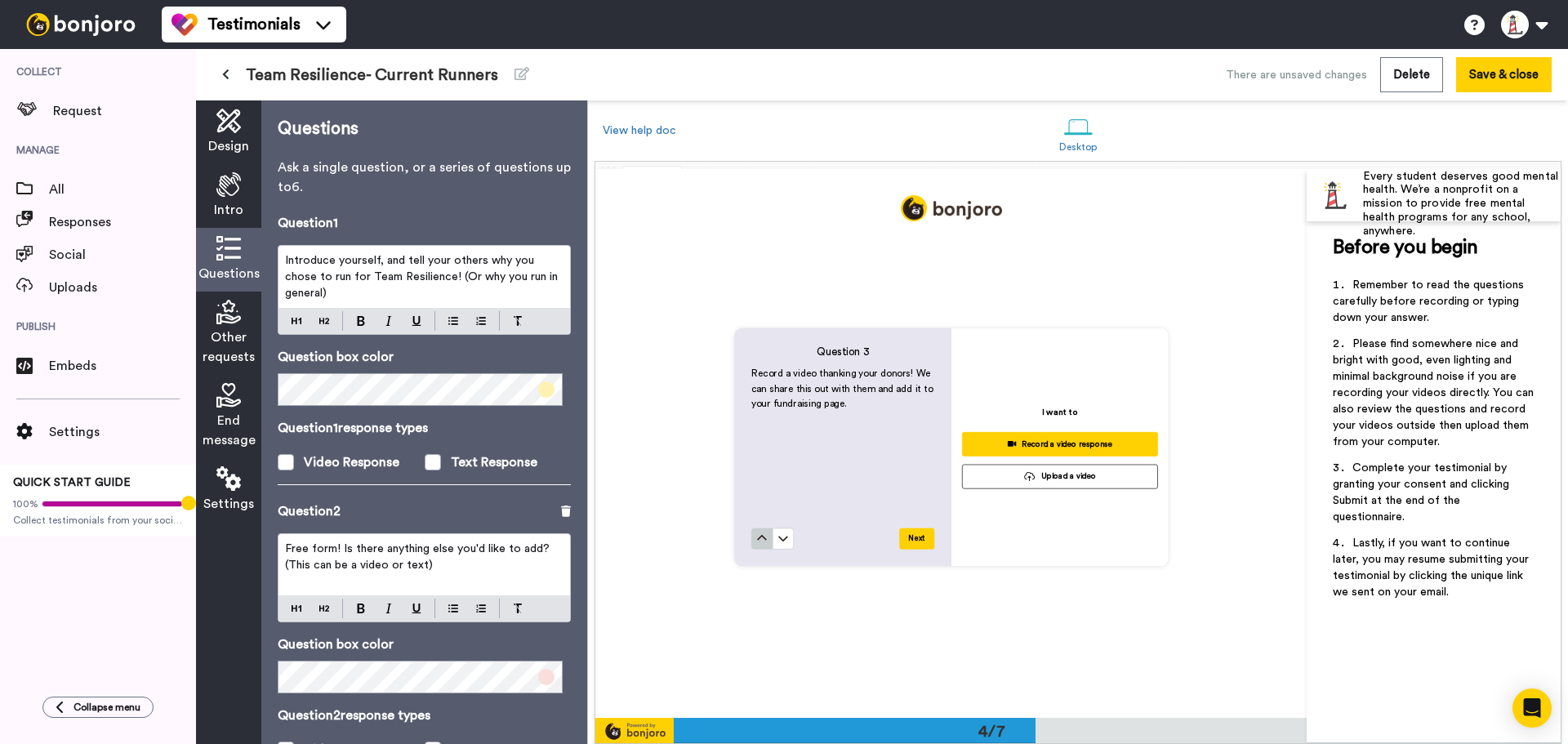
click at [756, 539] on icon at bounding box center [761, 538] width 11 height 11
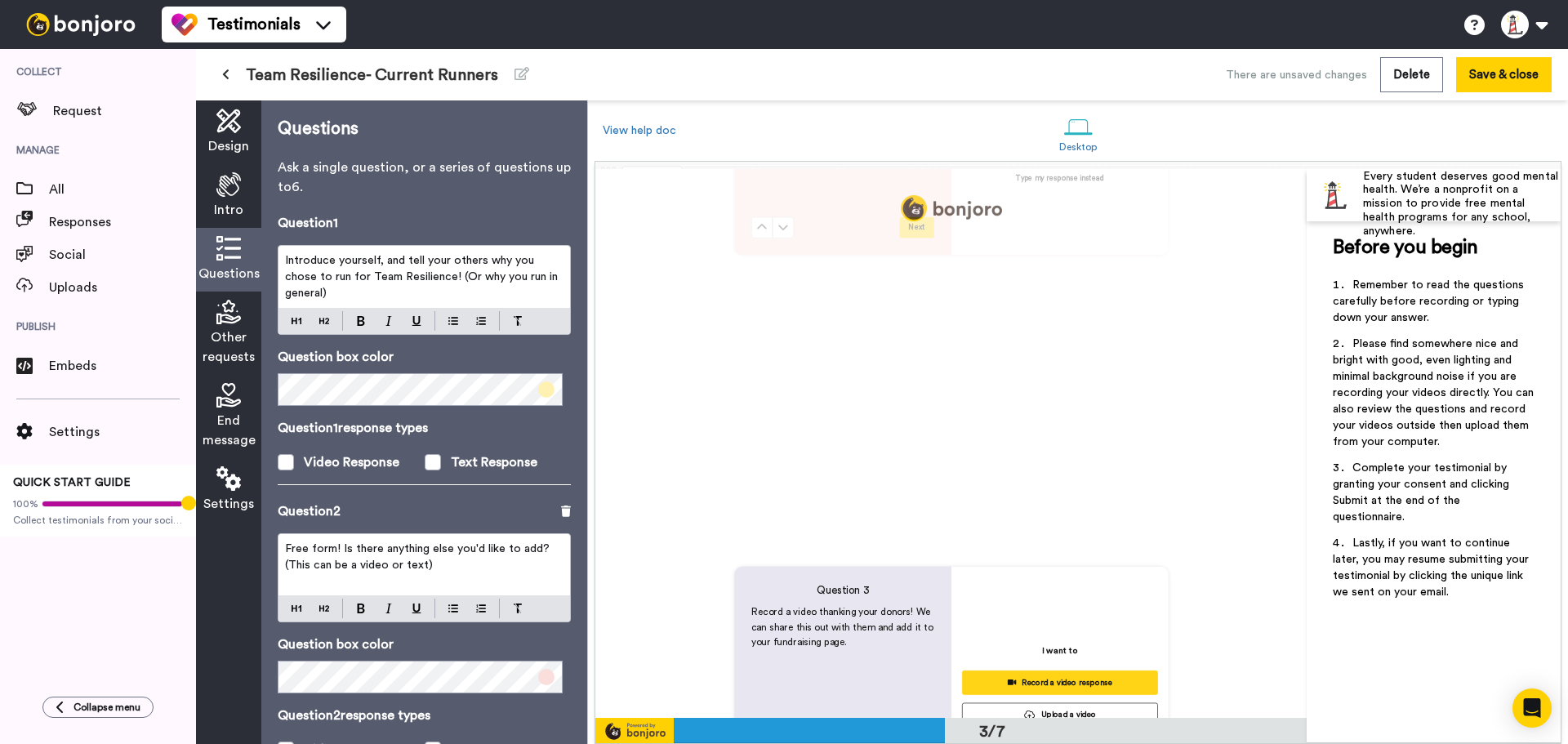
scroll to position [1144, 0]
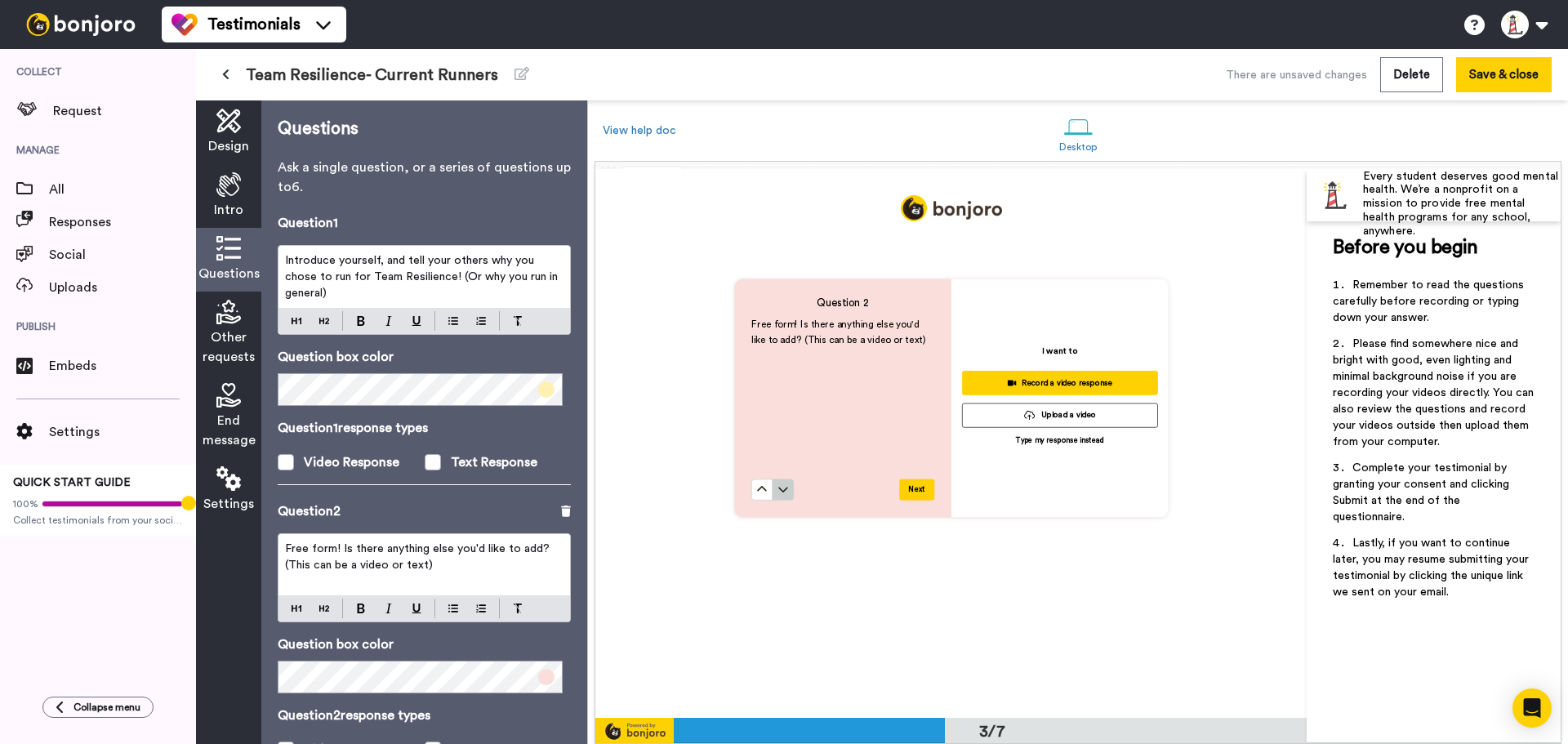
click at [783, 493] on icon at bounding box center [783, 490] width 11 height 11
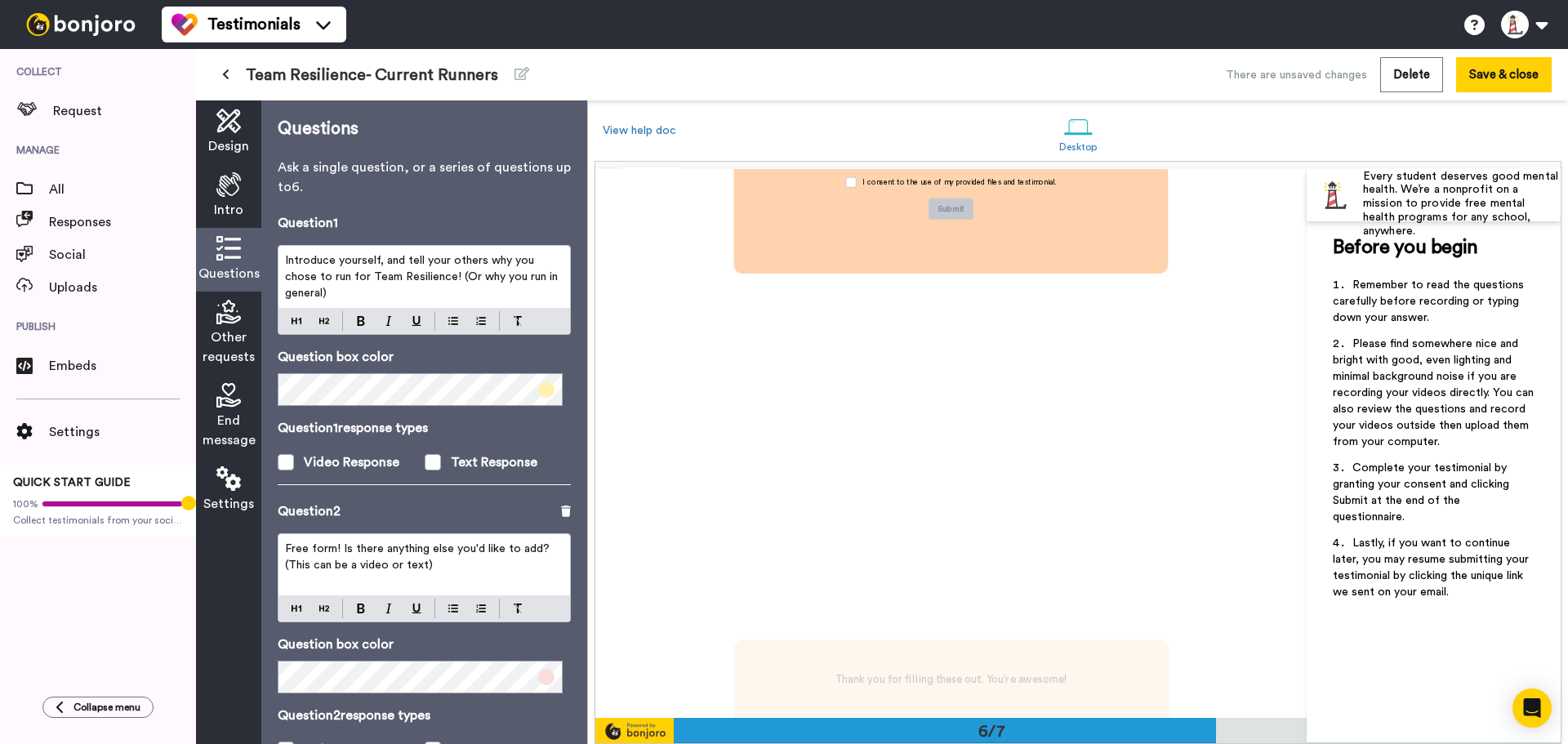
scroll to position [3036, 0]
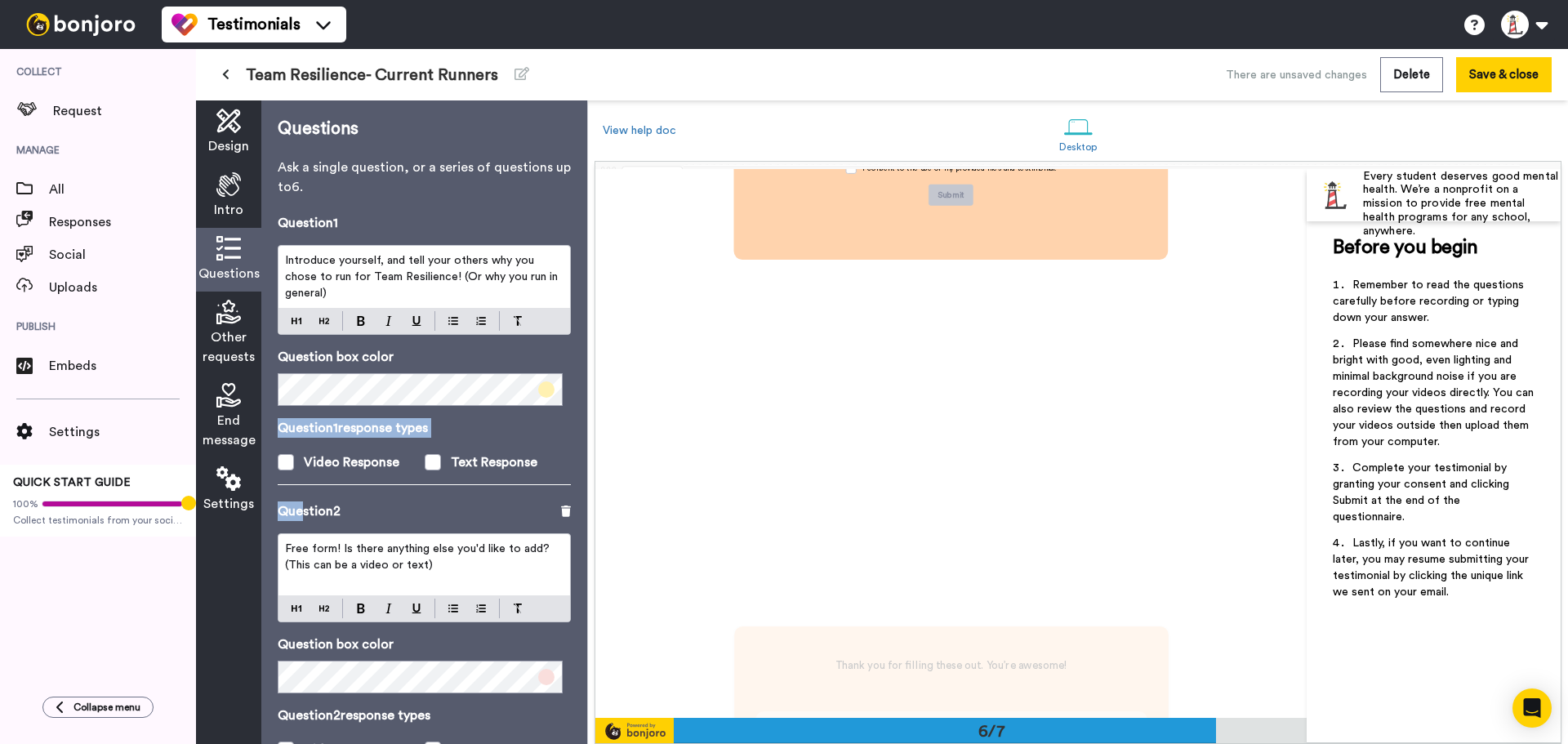
drag, startPoint x: 305, startPoint y: 504, endPoint x: 324, endPoint y: 491, distance: 23.0
click at [327, 487] on div "Questions Ask a single question, or a series of questions up to 6 . Question 1 …" at bounding box center [424, 422] width 326 height 643
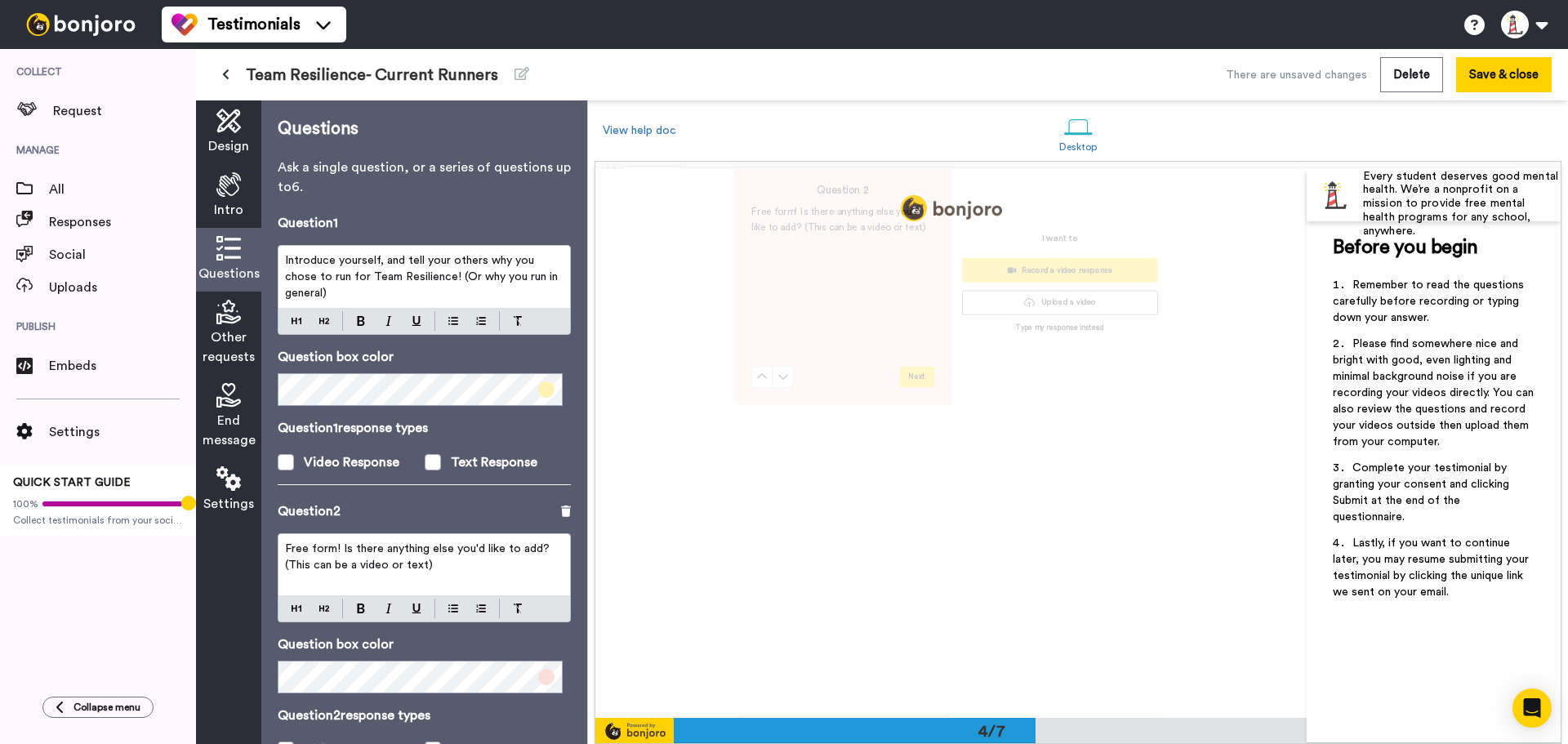
click at [447, 574] on div "Free form! Is there anything else you'd like to add? (This can be a video or te…" at bounding box center [425, 565] width 292 height 61
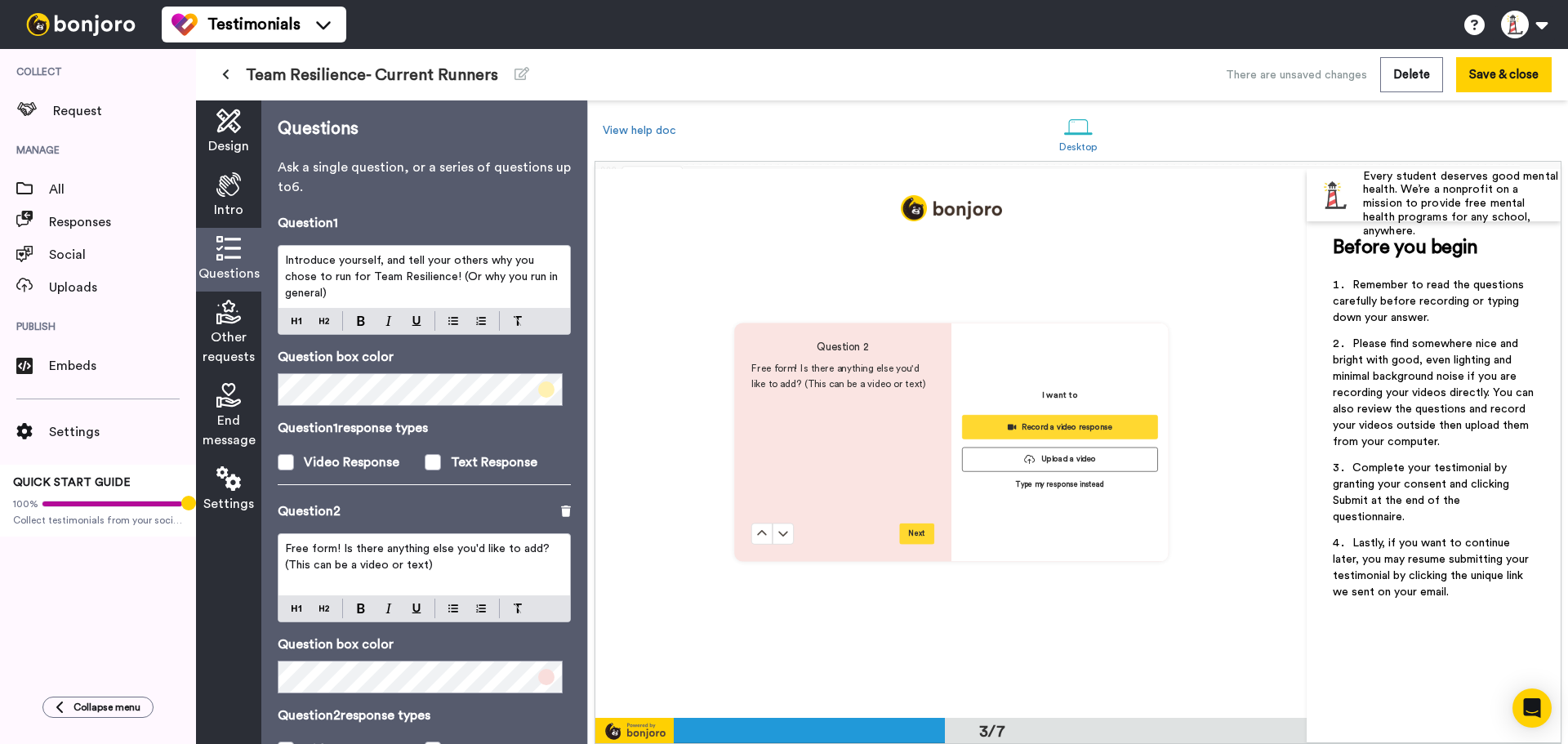
scroll to position [1098, 0]
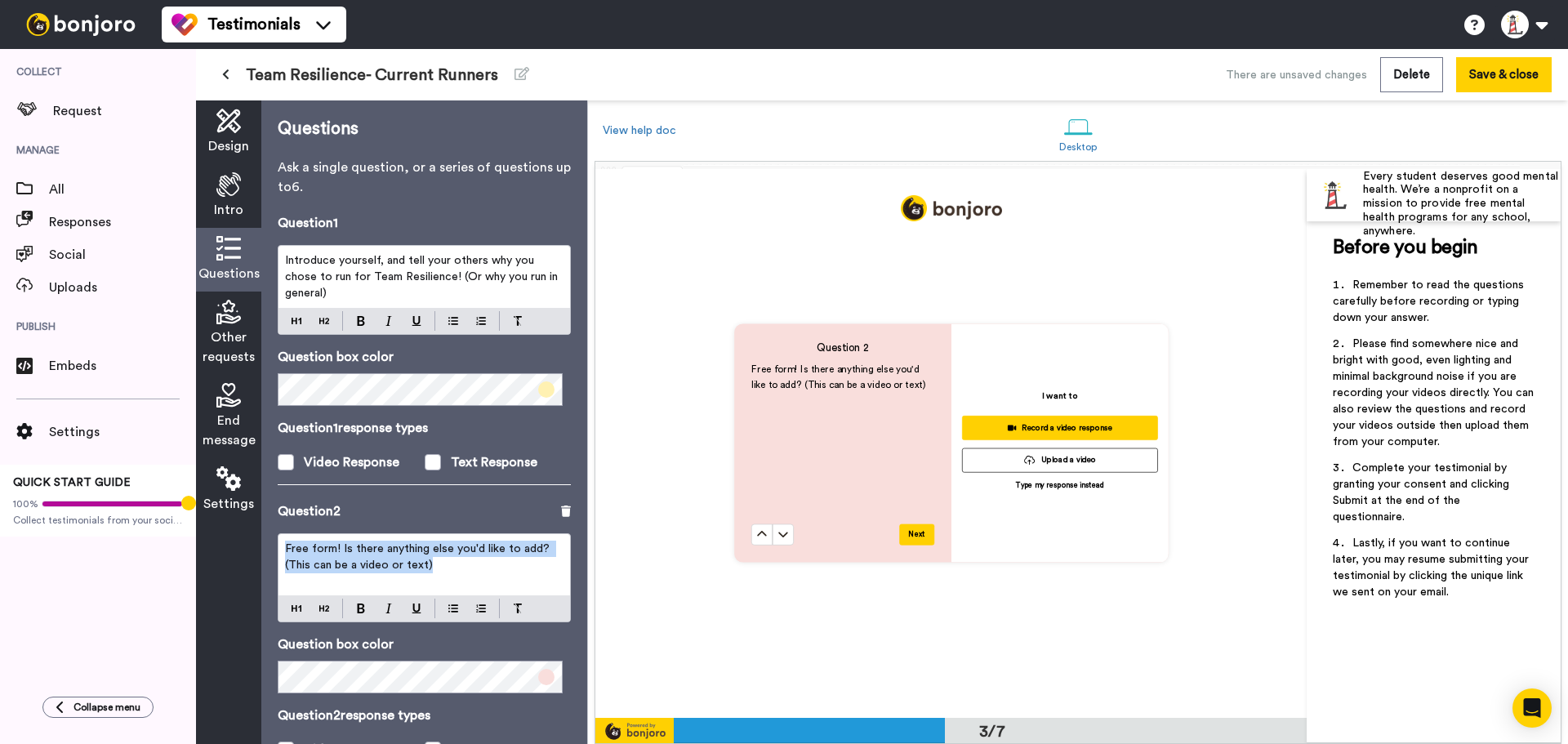
drag, startPoint x: 460, startPoint y: 578, endPoint x: 114, endPoint y: 536, distance: 348.5
click at [114, 536] on div "Collect Request Manage All Responses Social Uploads Publish Embeds Settings QUI…" at bounding box center [784, 396] width 1568 height 695
copy span "Free form! Is there anything else you'd like to add? (This can be a video or te…"
click at [554, 504] on div "Question 2" at bounding box center [425, 510] width 293 height 19
click at [561, 512] on icon at bounding box center [566, 511] width 10 height 11
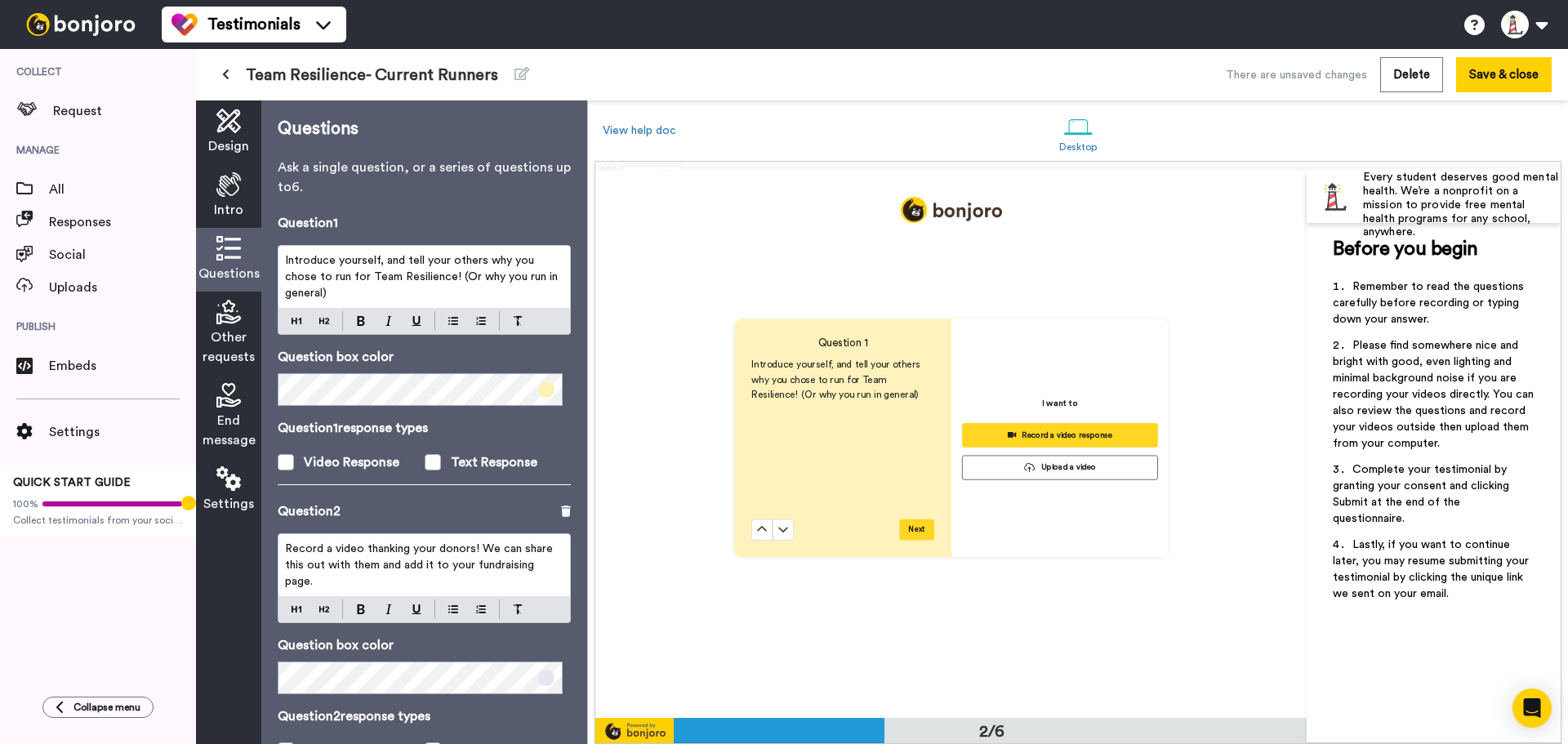
scroll to position [549, 0]
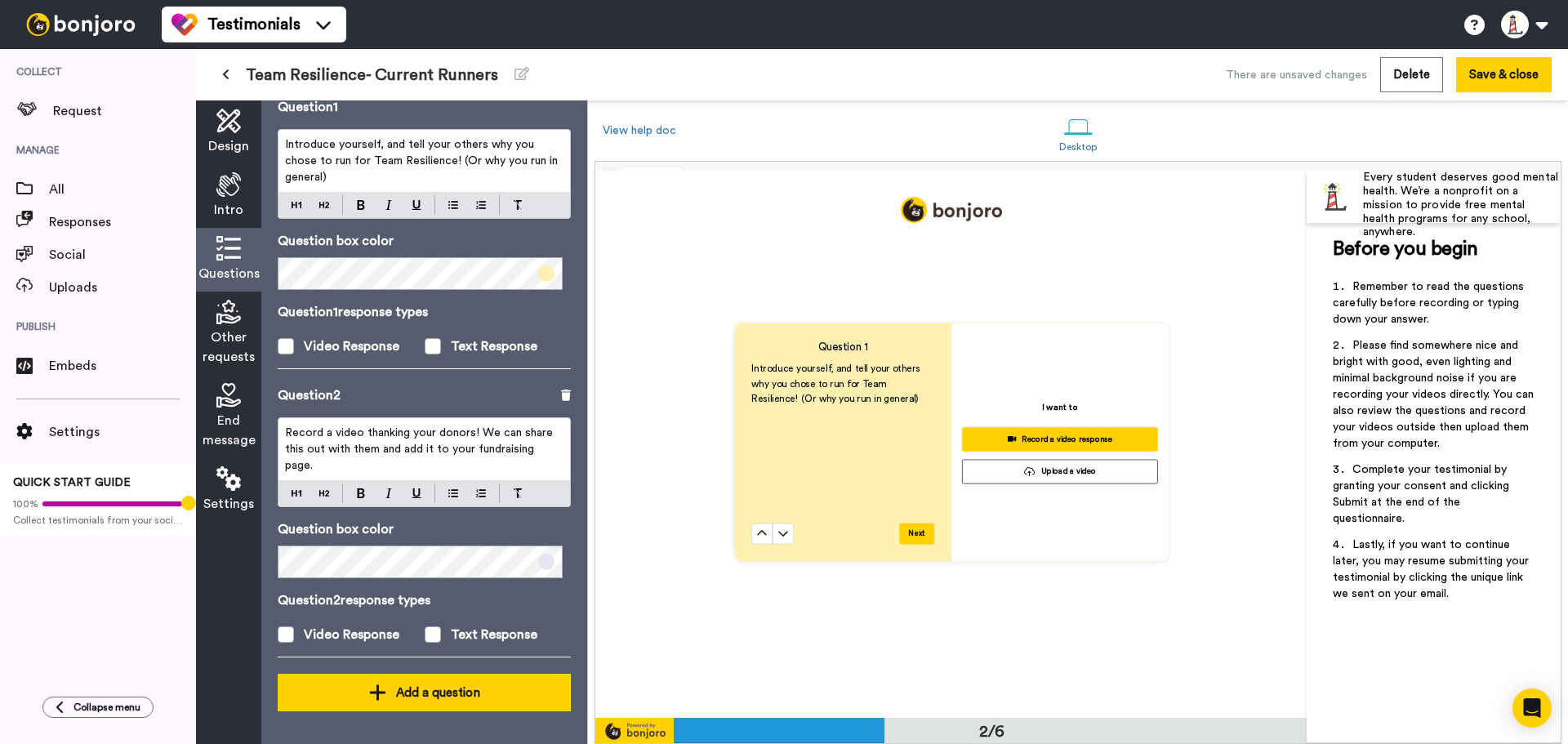
click at [442, 700] on div "Add a question" at bounding box center [424, 692] width 267 height 19
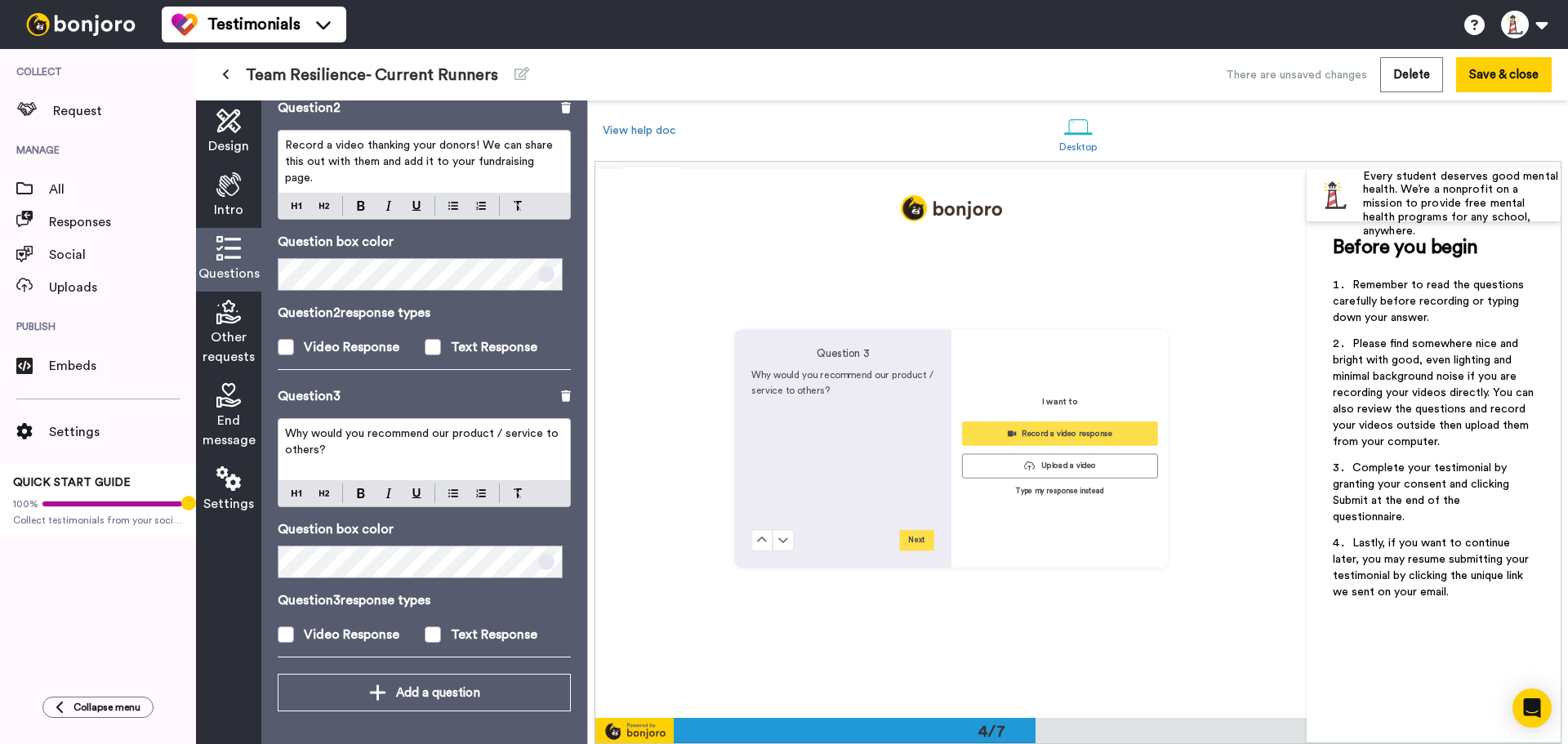
scroll to position [1644, 0]
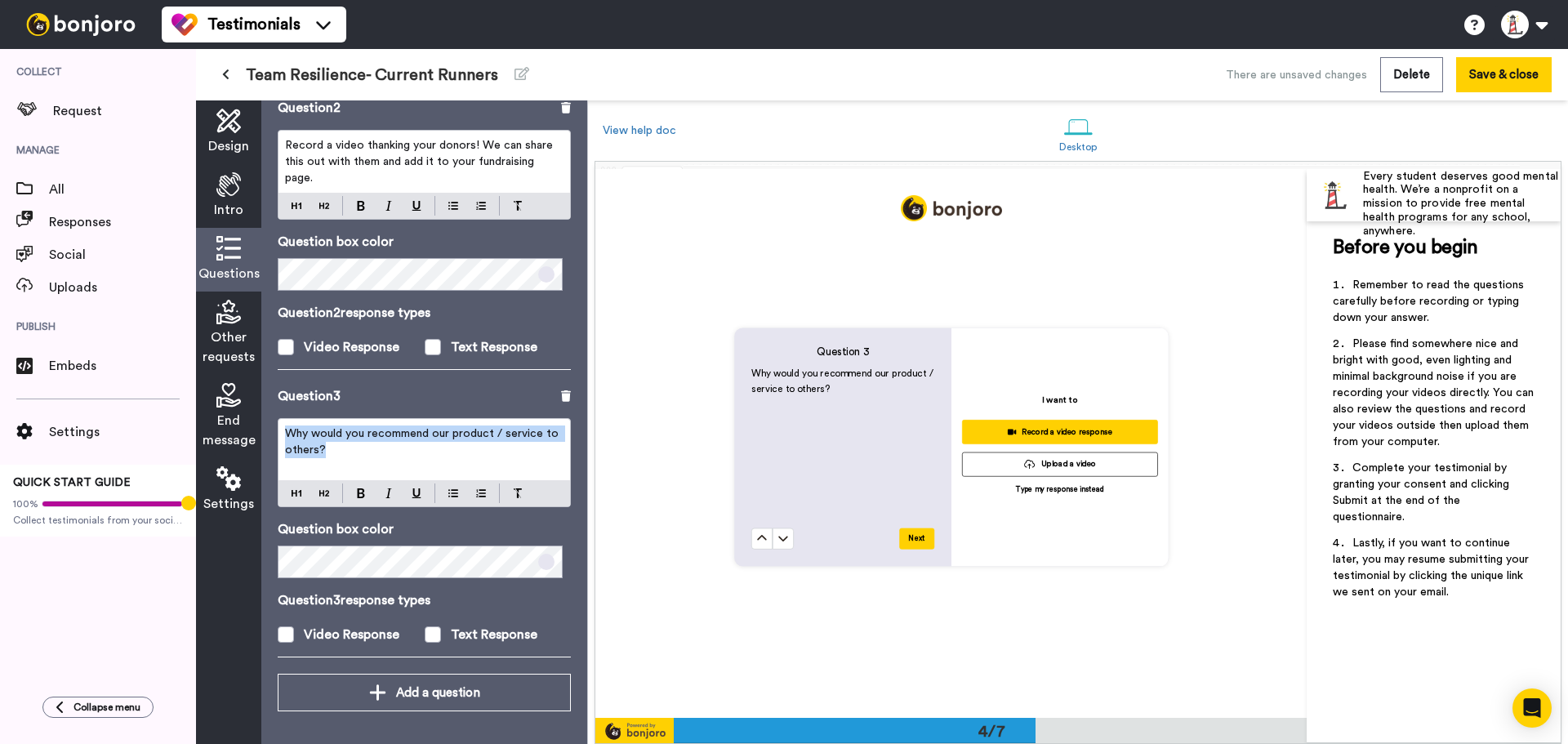
drag, startPoint x: 360, startPoint y: 461, endPoint x: 159, endPoint y: 382, distance: 216.0
click at [161, 382] on div "Collect Request Manage All Responses Social Uploads Publish Embeds Settings QUI…" at bounding box center [784, 396] width 1568 height 695
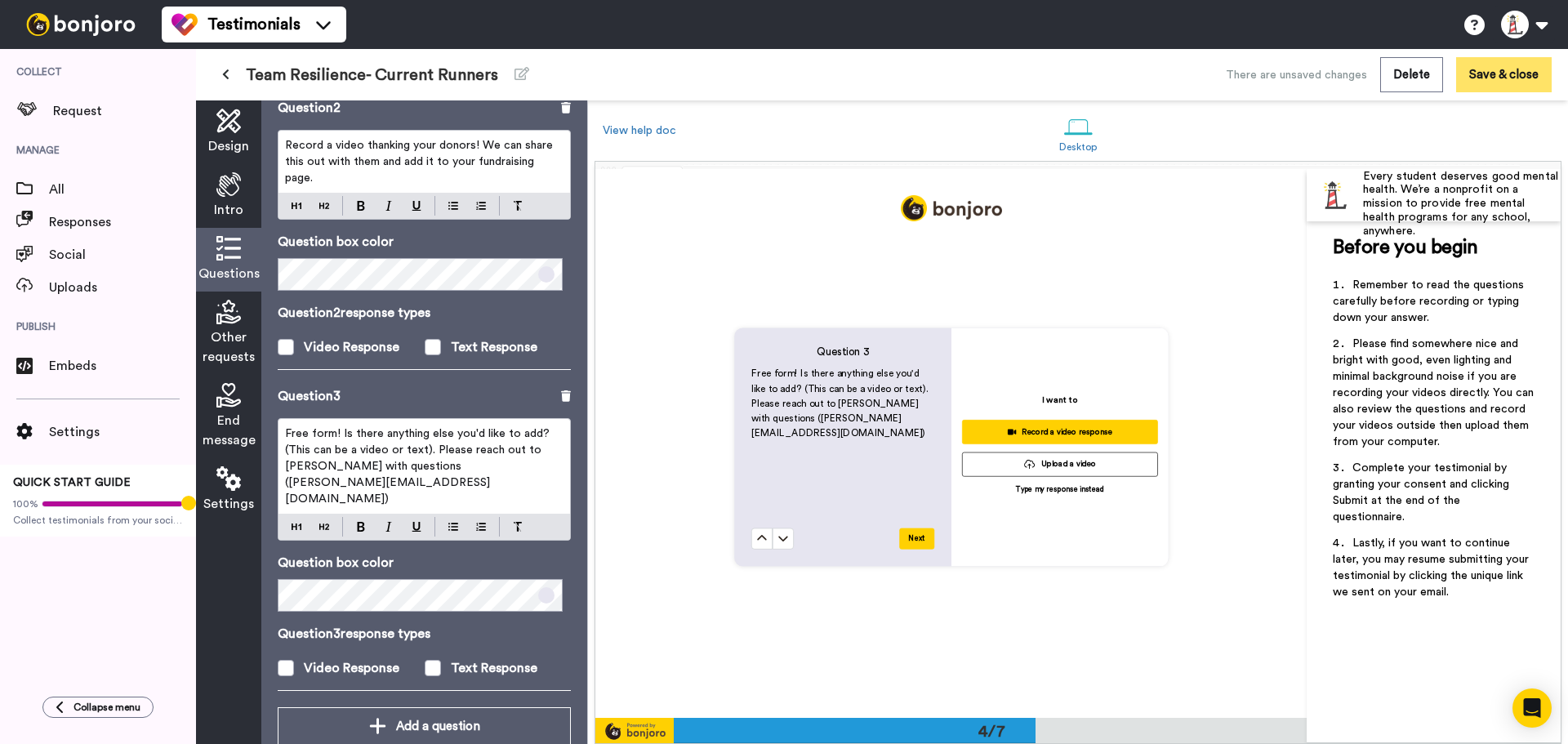
click at [1507, 68] on button "Save & close" at bounding box center [1503, 75] width 96 height 35
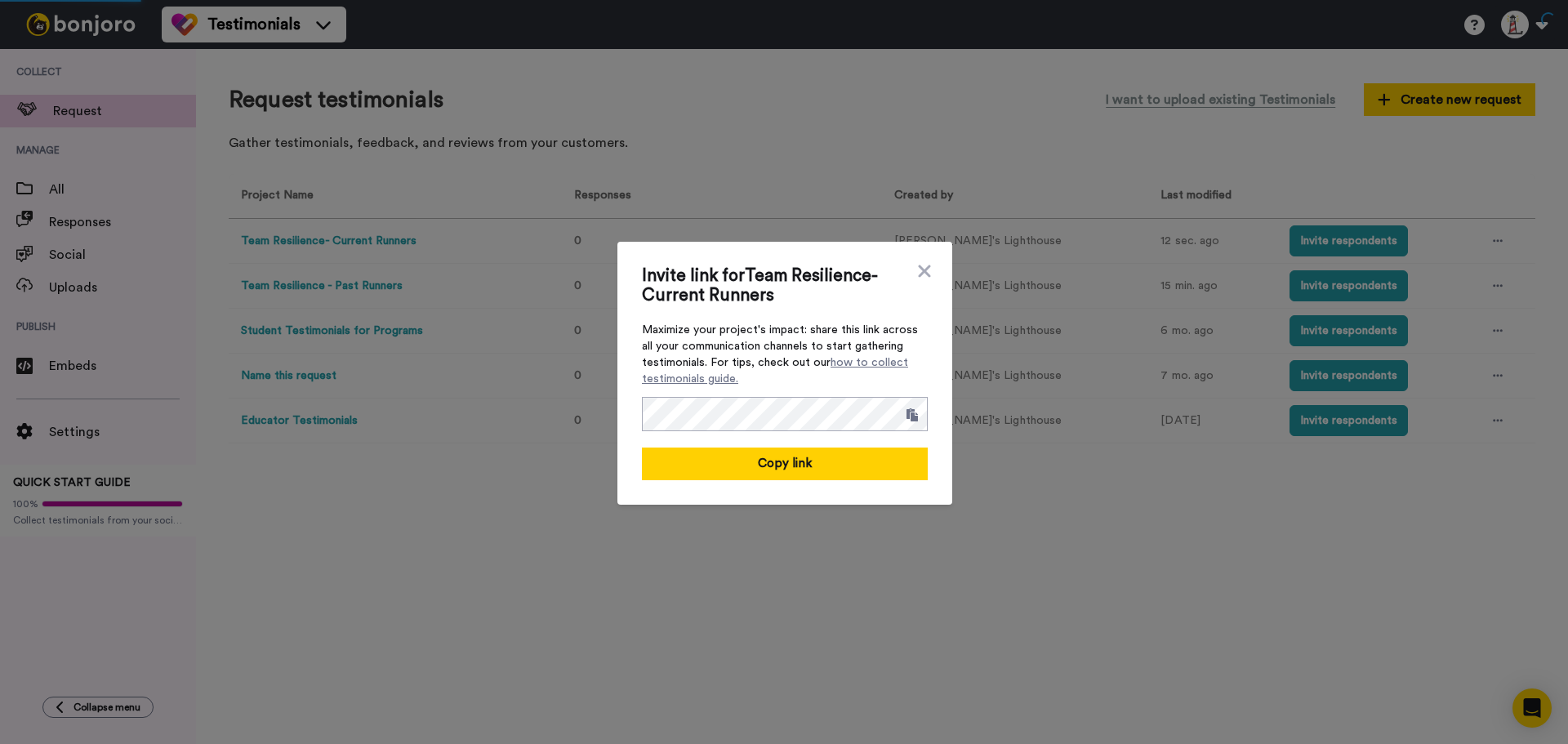
click at [916, 259] on div "Invite link for Team Resilience- Current Runners Maximize your project's impact…" at bounding box center [784, 373] width 335 height 263
click at [917, 273] on icon at bounding box center [923, 270] width 12 height 12
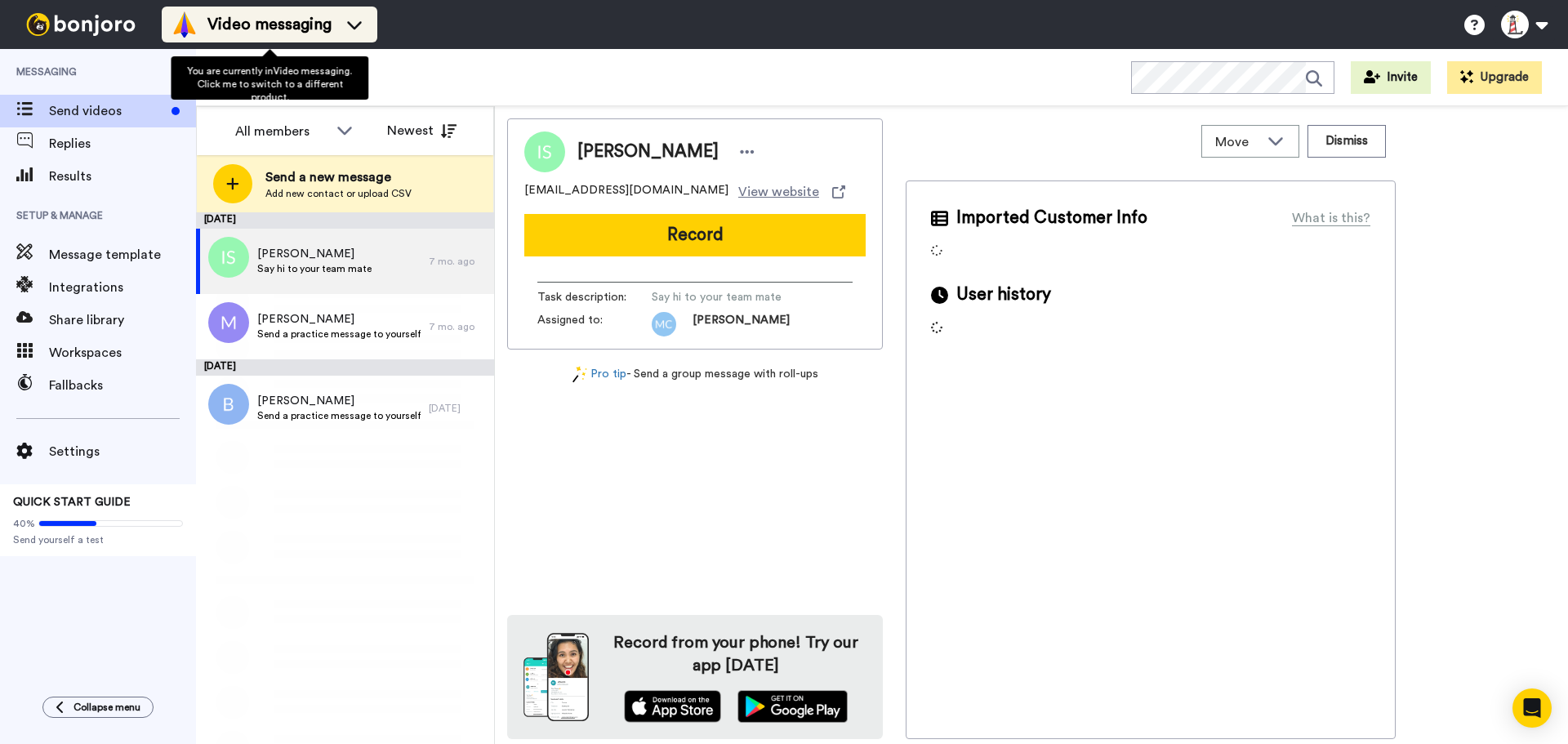
click at [287, 12] on div "Video messaging" at bounding box center [269, 24] width 196 height 26
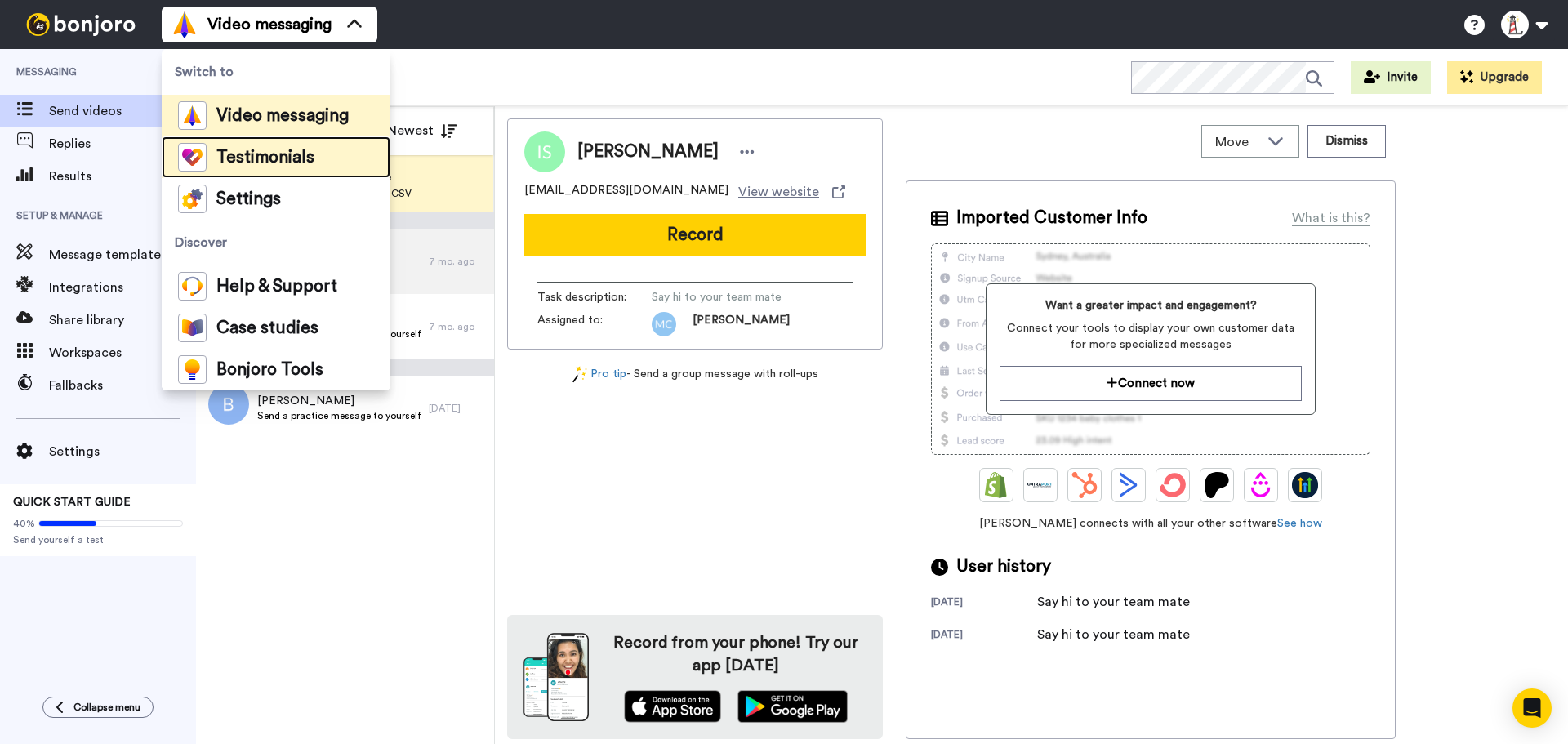
click at [283, 163] on span "Testimonials" at bounding box center [265, 158] width 98 height 17
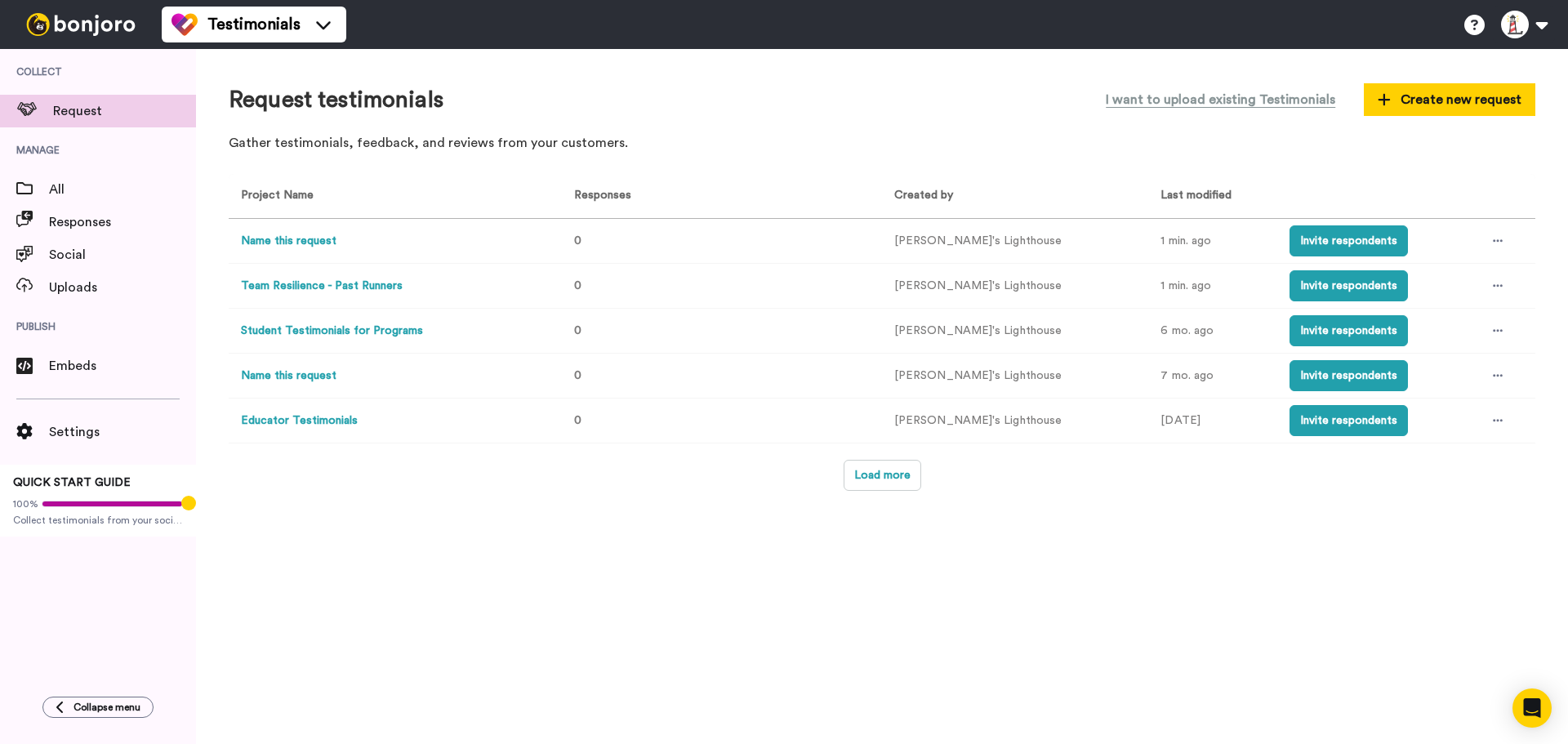
click at [351, 284] on button "Team Resilience - Past Runners" at bounding box center [321, 286] width 162 height 18
click at [1492, 284] on icon at bounding box center [1497, 285] width 10 height 11
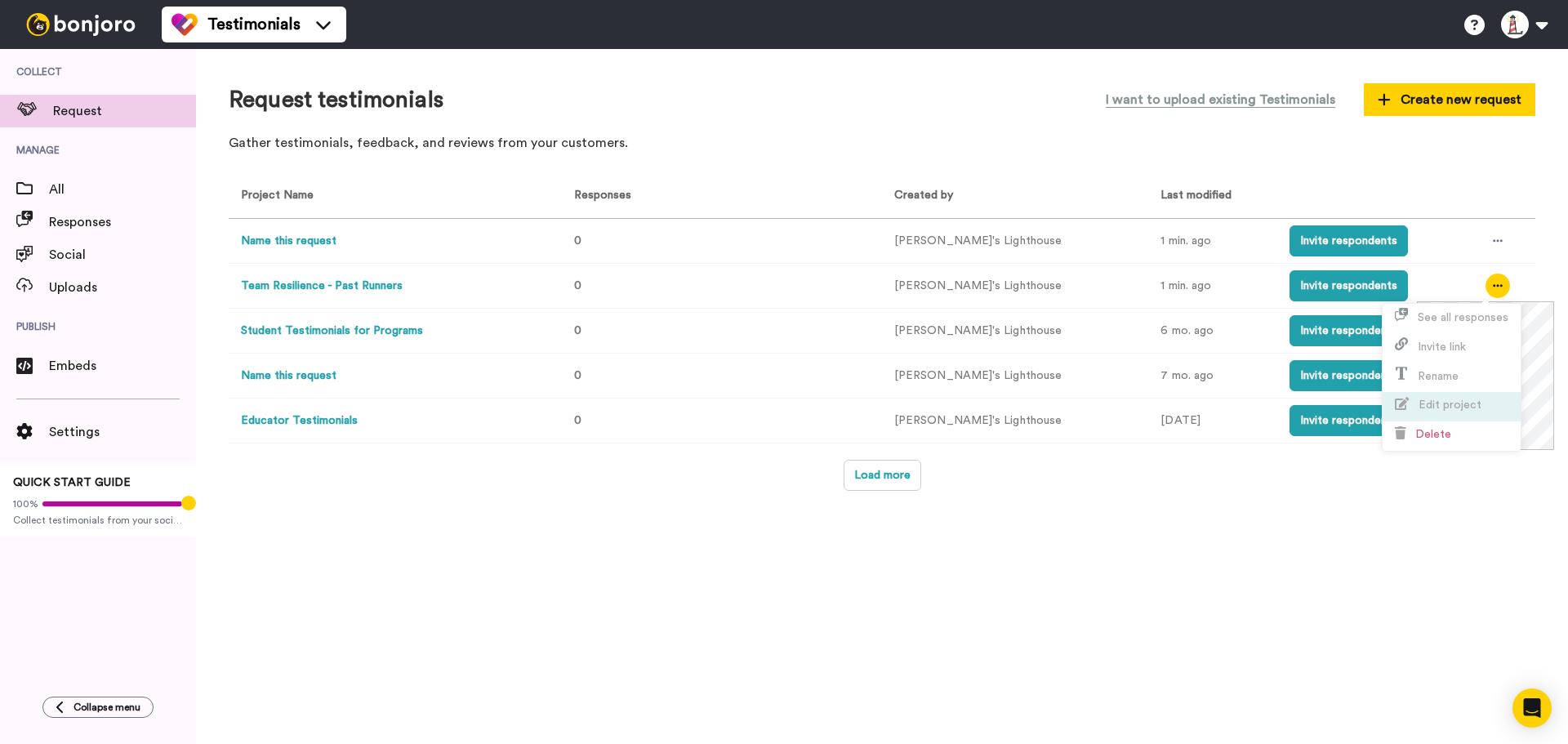
click at [1434, 405] on span "Edit project" at bounding box center [1450, 405] width 63 height 11
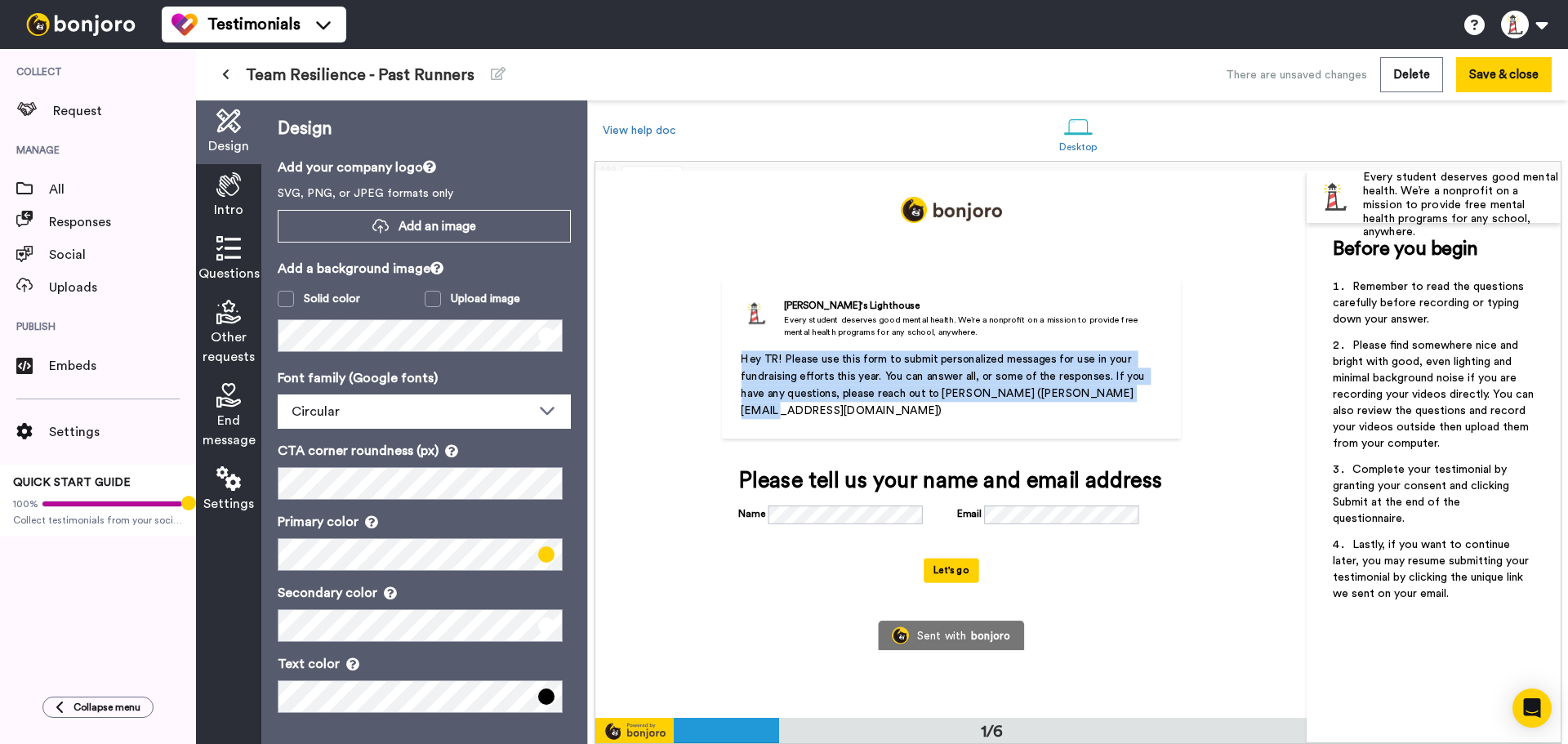
drag, startPoint x: 1107, startPoint y: 396, endPoint x: 716, endPoint y: 347, distance: 394.1
click at [716, 346] on div "Erika's Lighthouse Every student deserves good mental health. We’re a nonprofit…" at bounding box center [951, 443] width 533 height 411
copy span "Hey TR! Please use this form to submit personalized messages for use in your fu…"
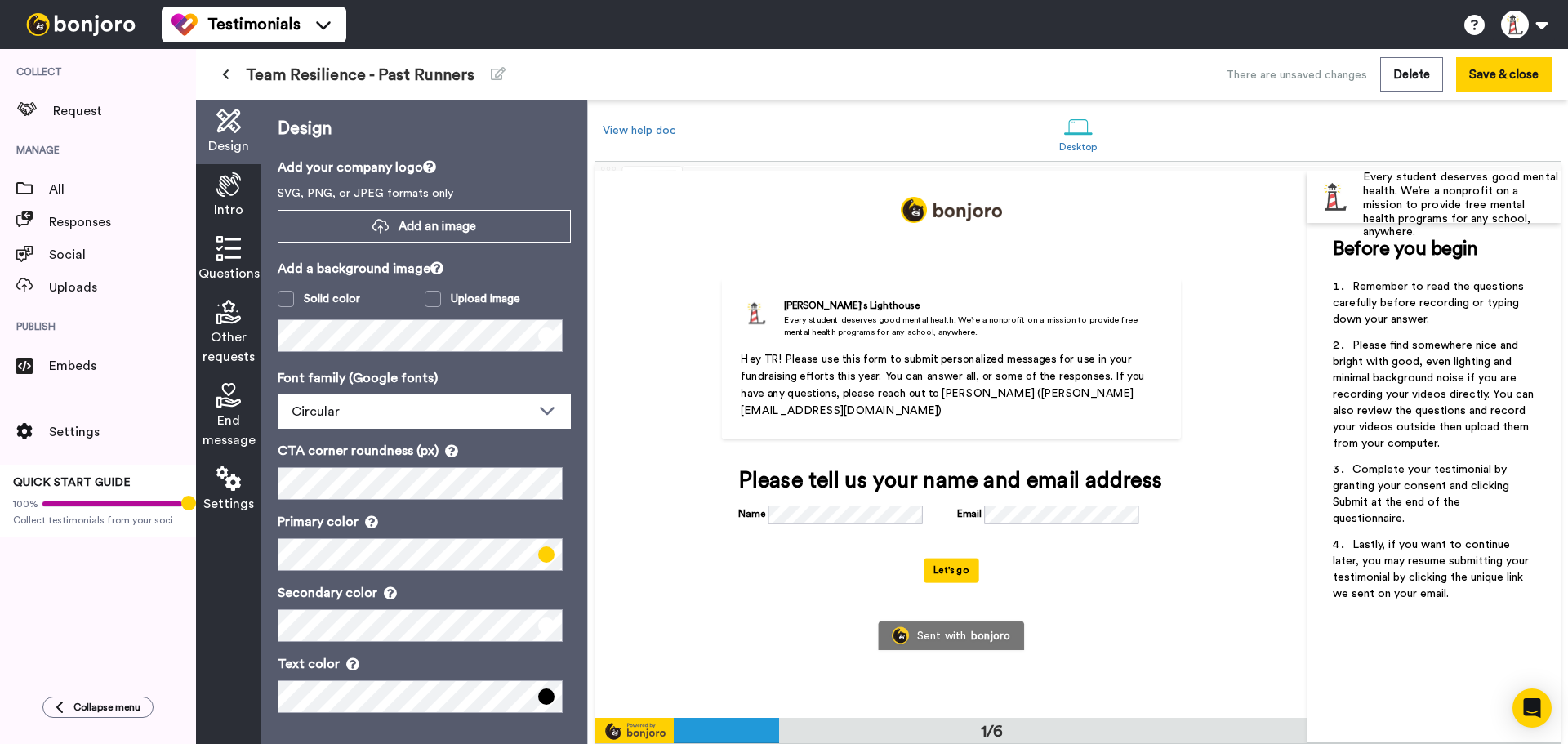
click at [240, 193] on icon at bounding box center [228, 185] width 25 height 25
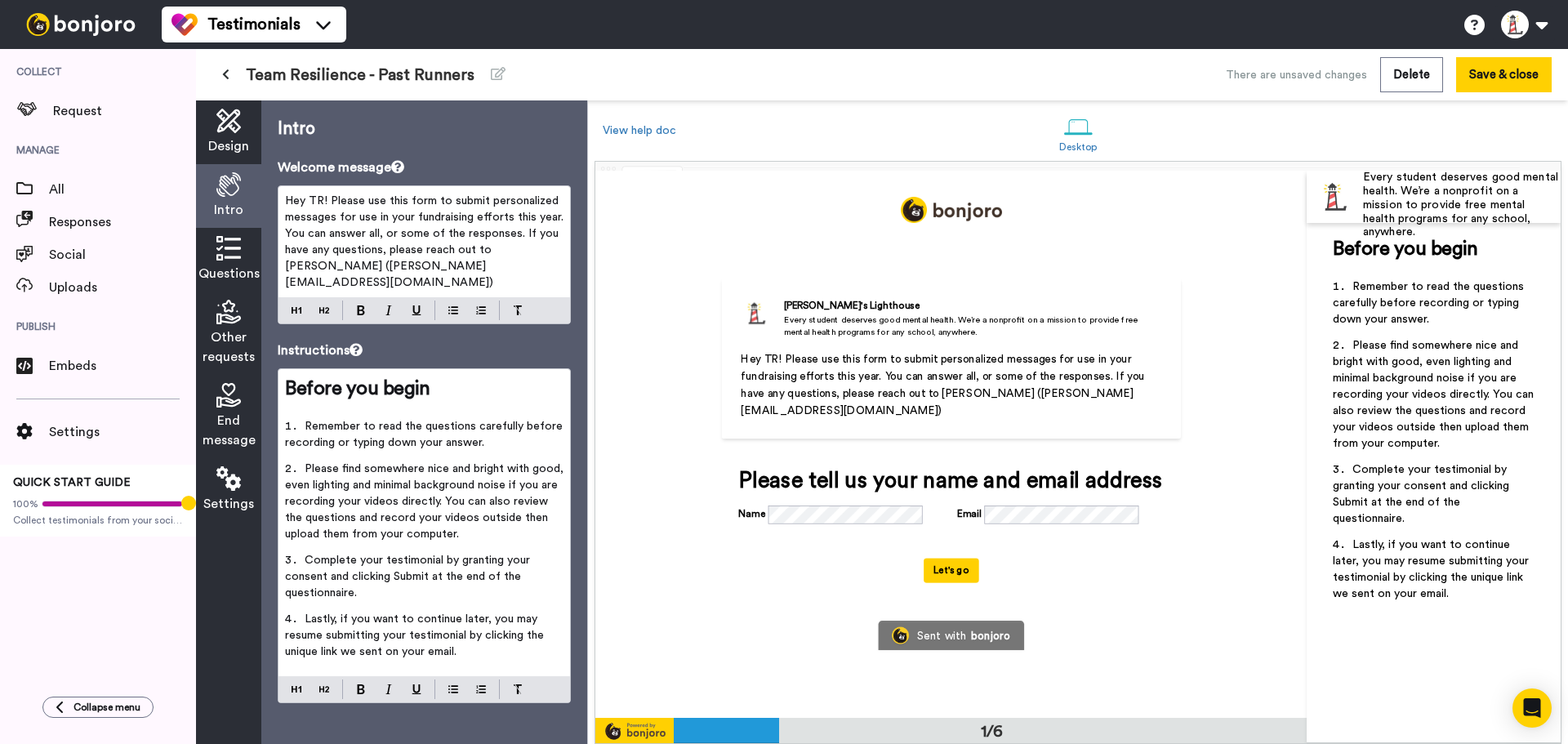
click at [209, 249] on div "Questions" at bounding box center [228, 259] width 66 height 64
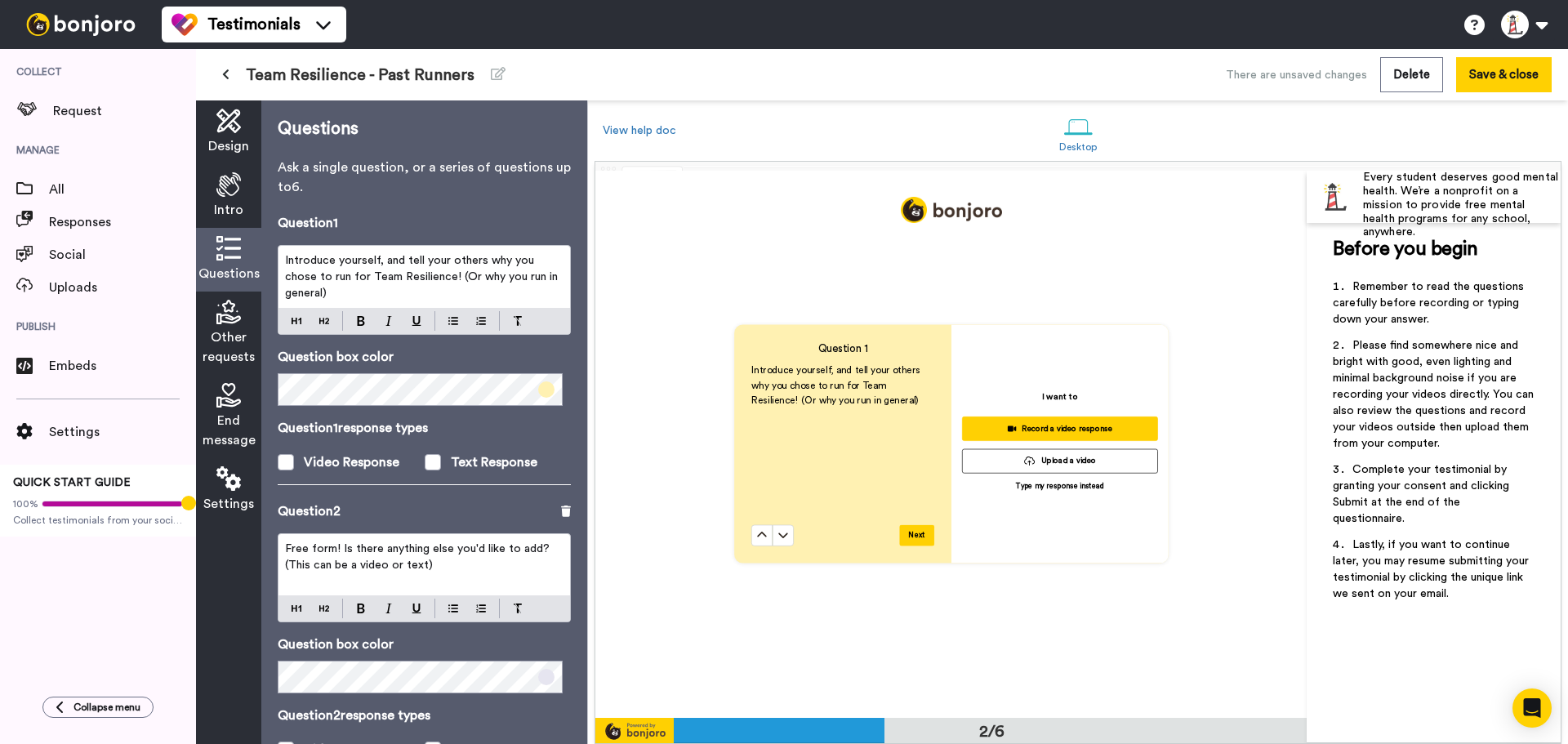
click at [243, 183] on div "Intro" at bounding box center [228, 196] width 66 height 64
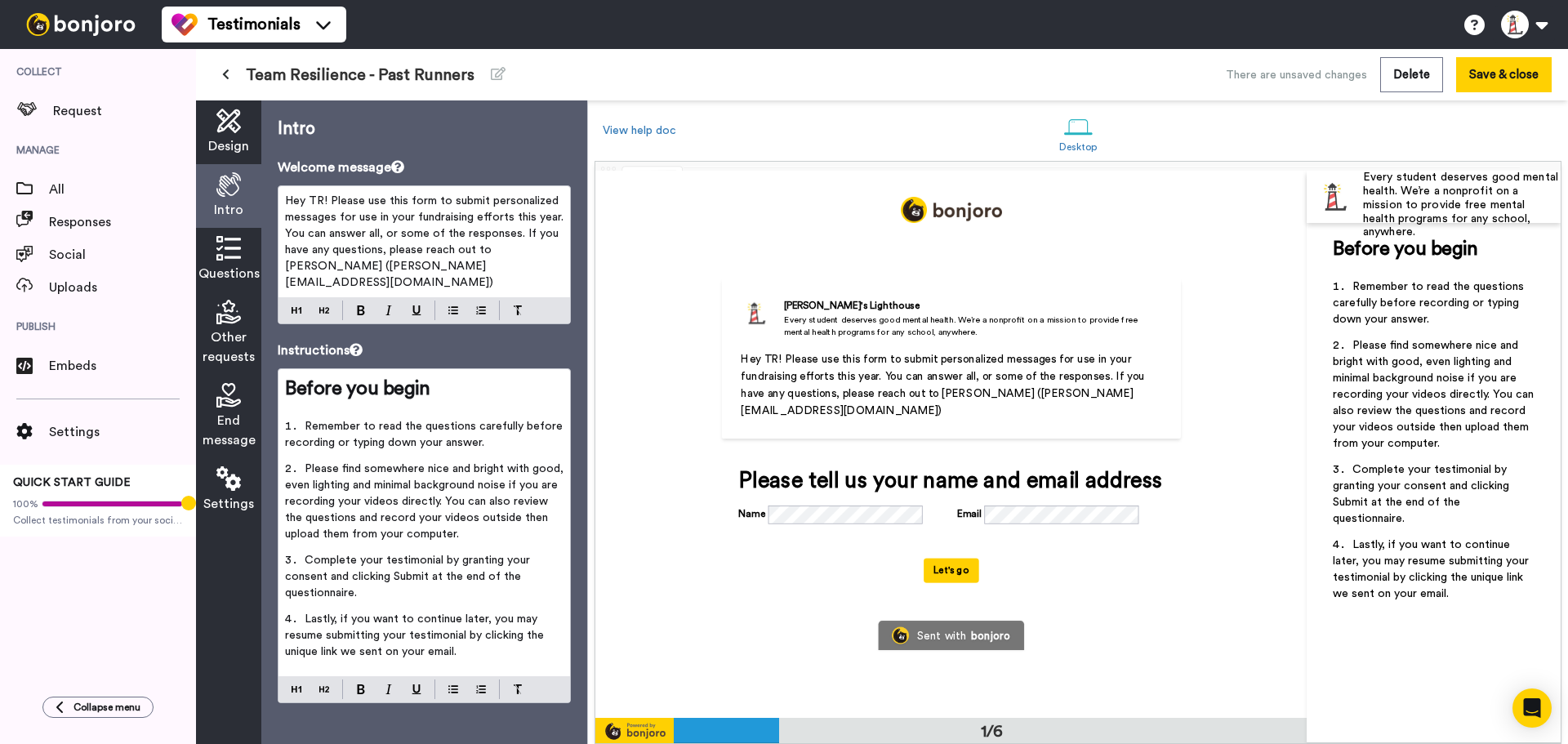
click at [235, 258] on icon at bounding box center [228, 248] width 25 height 25
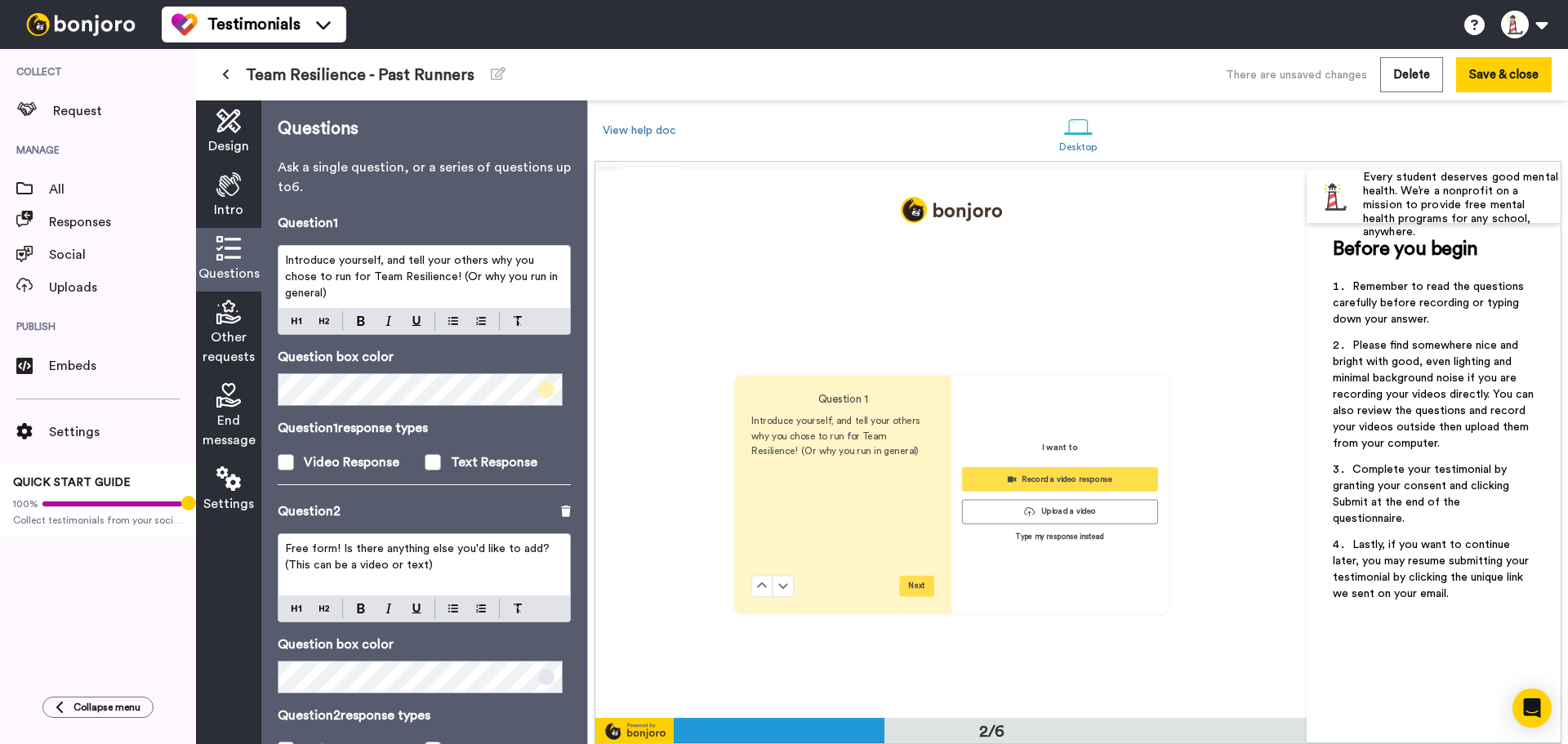
scroll to position [548, 0]
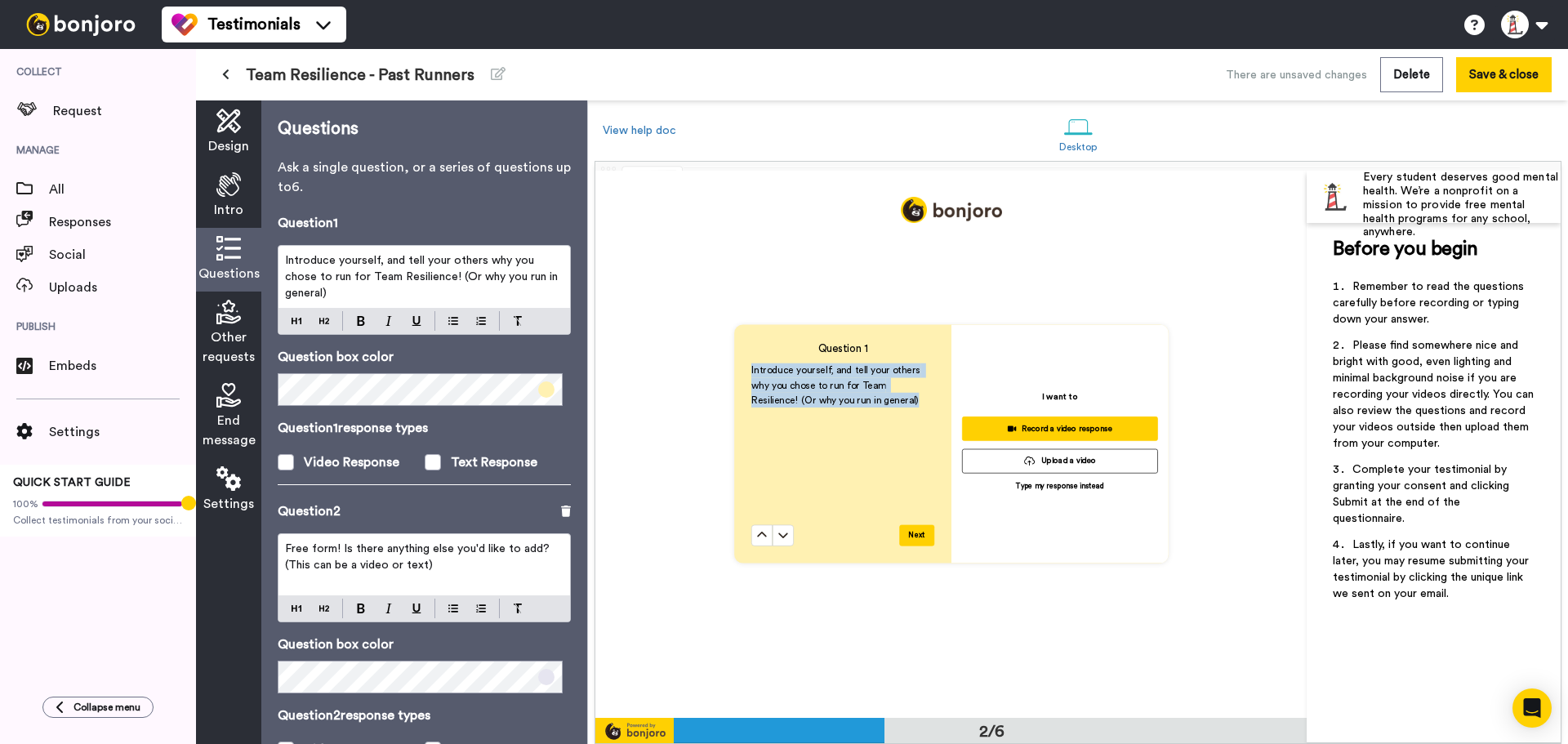
drag, startPoint x: 847, startPoint y: 398, endPoint x: 736, endPoint y: 366, distance: 115.5
click at [736, 366] on div "Question 1 Introduce yourself, and tell your others why you chose to run for Te…" at bounding box center [842, 444] width 217 height 238
copy span "Introduce yourself, and tell your others why you chose to run for Team Resilien…"
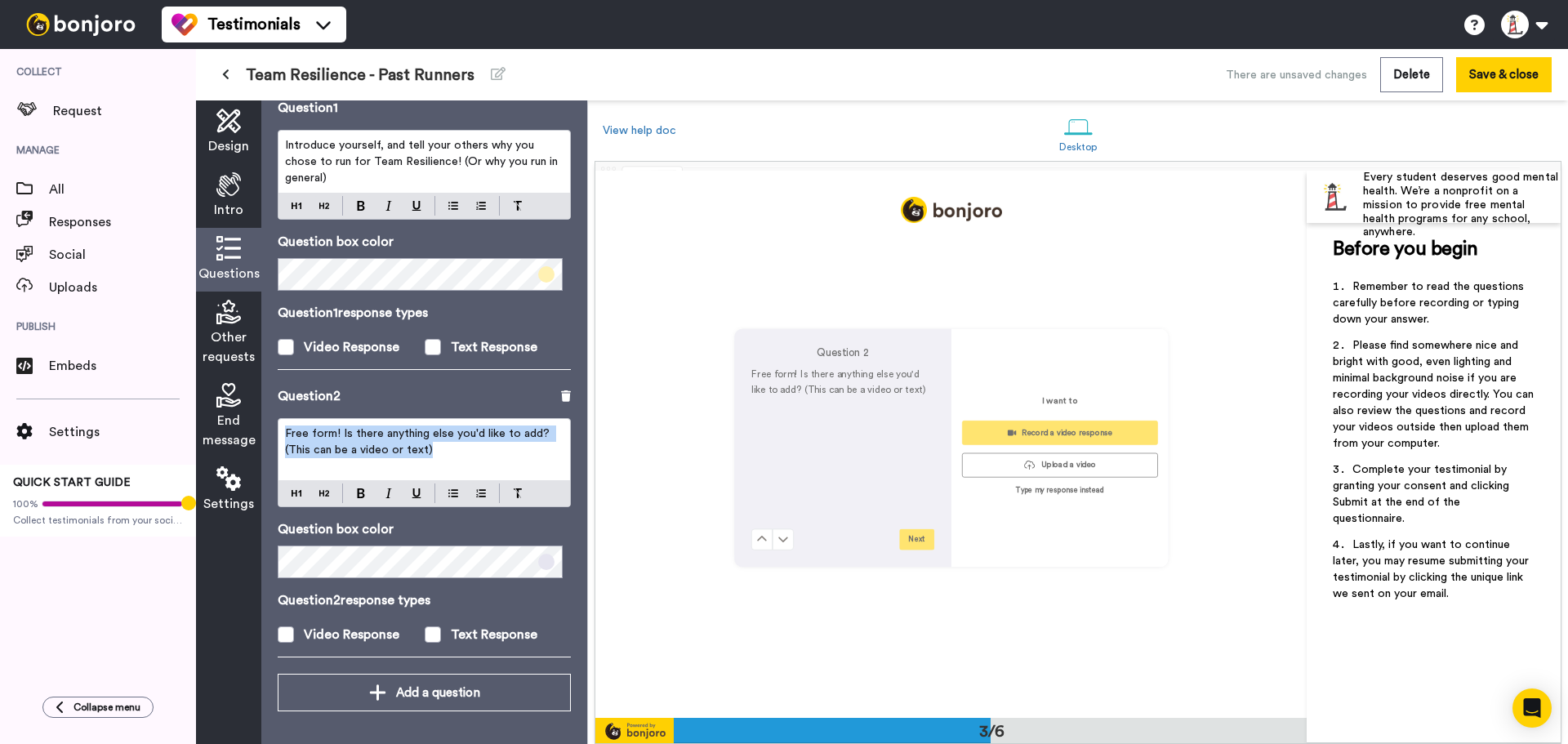
scroll to position [1096, 0]
drag, startPoint x: 449, startPoint y: 459, endPoint x: 181, endPoint y: 412, distance: 272.1
click at [181, 412] on div "Collect Request Manage All Responses Social Uploads Publish Embeds Settings QUI…" at bounding box center [784, 396] width 1568 height 695
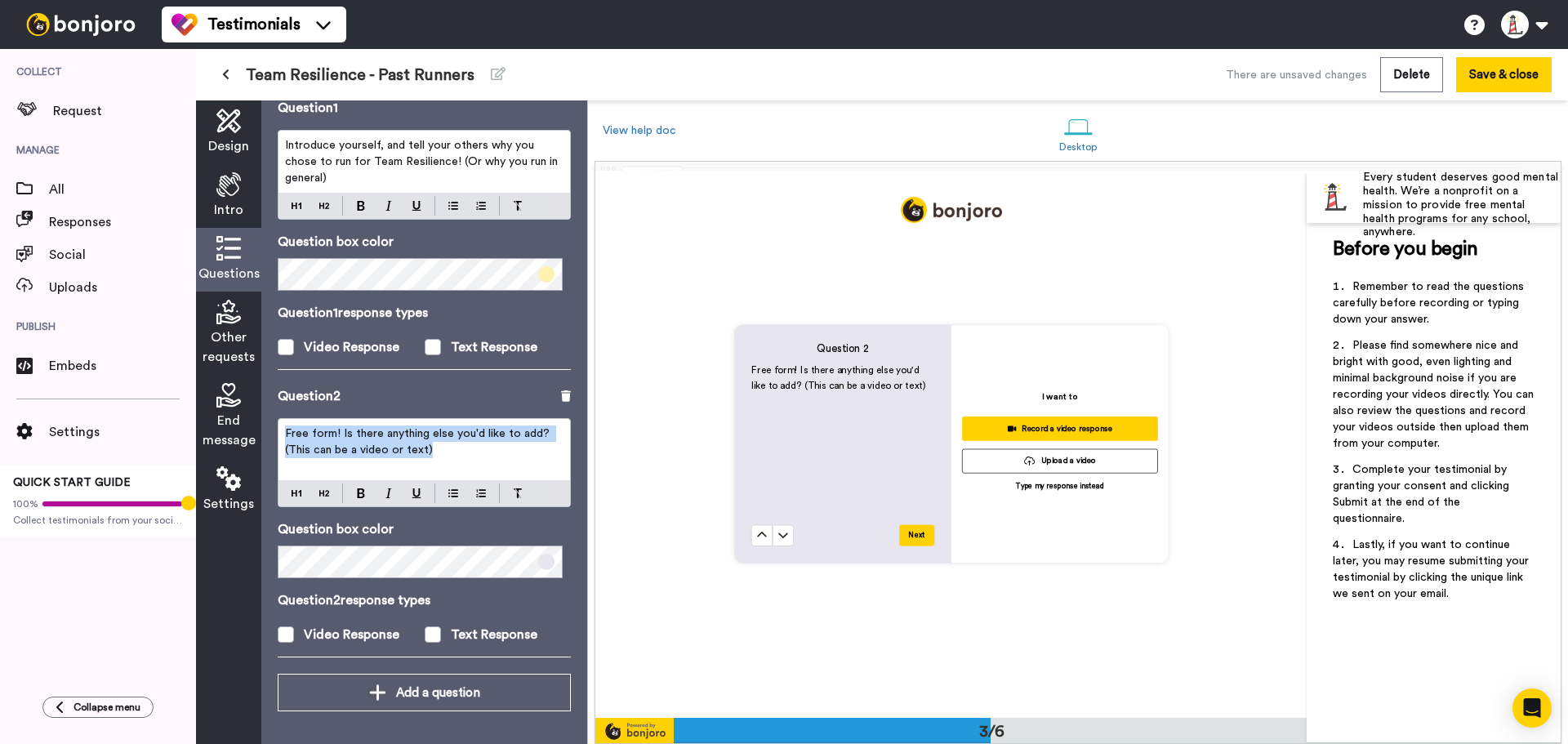
copy span "Free form! Is there anything else you'd like to add? (This can be a video or te…"
click at [1532, 73] on button "Save & close" at bounding box center [1503, 75] width 96 height 35
